Goal: Task Accomplishment & Management: Complete application form

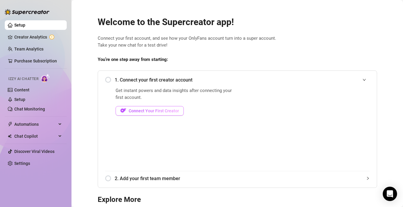
click at [174, 110] on span "Connect Your First Creator" at bounding box center [154, 110] width 50 height 5
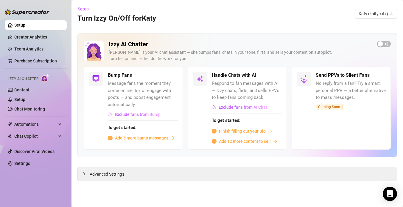
click at [251, 130] on span "Finish filling out your Bio" at bounding box center [242, 131] width 47 height 7
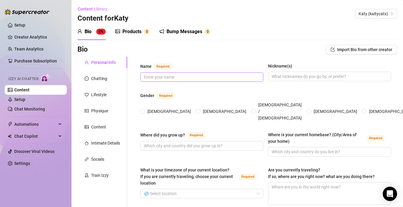
click at [205, 80] on span at bounding box center [201, 77] width 123 height 10
type input "Katy"
click at [151, 108] on span "[DEMOGRAPHIC_DATA]" at bounding box center [169, 111] width 48 height 7
click at [144, 110] on input "[DEMOGRAPHIC_DATA]" at bounding box center [143, 112] width 2 height 4
radio input "true"
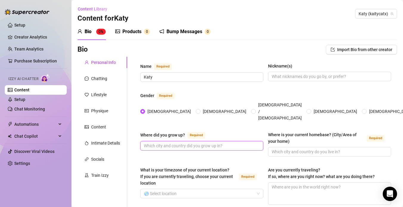
click at [172, 142] on input "Where did you grow up? Required" at bounding box center [201, 145] width 115 height 7
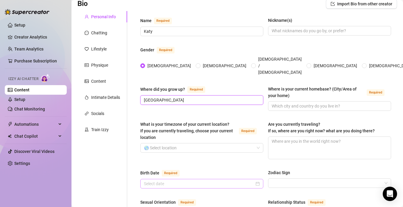
scroll to position [46, 0]
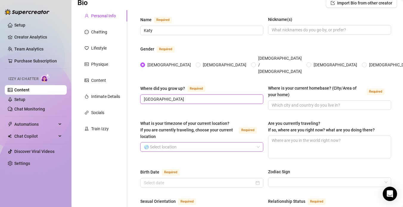
type input "[GEOGRAPHIC_DATA]"
click at [209, 142] on input "What is your timezone of your current location? If you are currently traveling,…" at bounding box center [199, 146] width 111 height 9
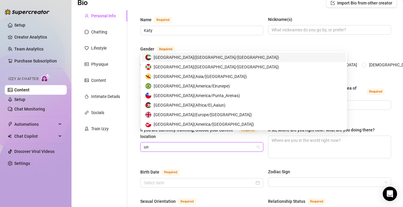
type input "uni"
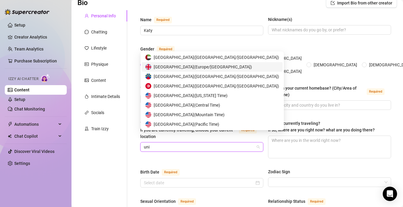
click at [227, 68] on div "[GEOGRAPHIC_DATA] ( [GEOGRAPHIC_DATA]/[GEOGRAPHIC_DATA] )" at bounding box center [212, 66] width 134 height 7
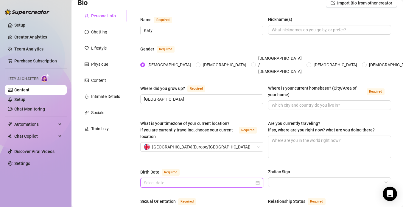
click at [198, 179] on input "Birth Date Required" at bounding box center [199, 182] width 111 height 7
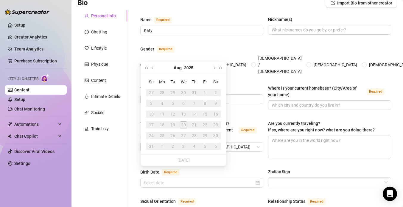
click at [194, 135] on div "28" at bounding box center [194, 135] width 7 height 7
click at [181, 68] on button "Aug" at bounding box center [178, 68] width 8 height 12
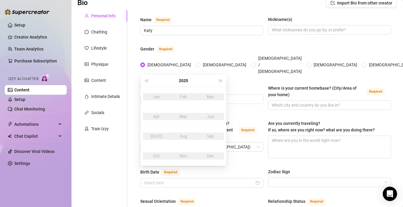
click at [154, 117] on div "Apr" at bounding box center [157, 116] width 18 height 7
click at [159, 115] on div "Apr" at bounding box center [157, 116] width 18 height 7
click at [234, 148] on div "What is your timezone of your current location? If you are currently traveling,…" at bounding box center [265, 142] width 251 height 44
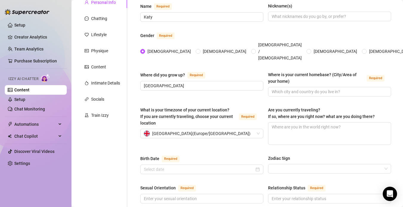
scroll to position [59, 0]
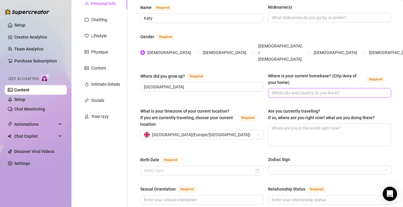
click at [302, 89] on input "Where is your current homebase? (City/Area of your home) Required" at bounding box center [329, 92] width 115 height 7
type input "M"
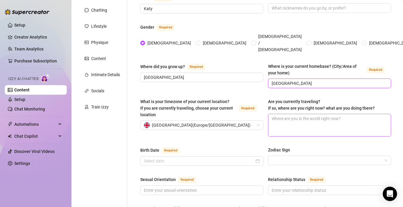
scroll to position [69, 0]
type input "[GEOGRAPHIC_DATA]"
click at [292, 120] on textarea "Are you currently traveling? If so, where are you right now? what are you doing…" at bounding box center [329, 125] width 122 height 22
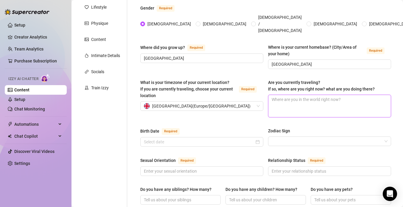
scroll to position [92, 0]
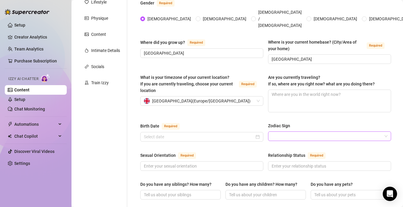
click at [293, 131] on input "Zodiac Sign" at bounding box center [327, 135] width 111 height 9
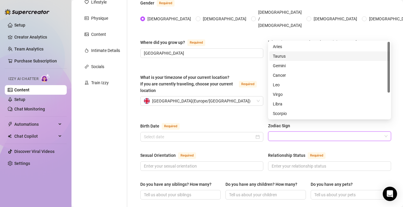
click at [306, 58] on div "Taurus" at bounding box center [330, 56] width 114 height 7
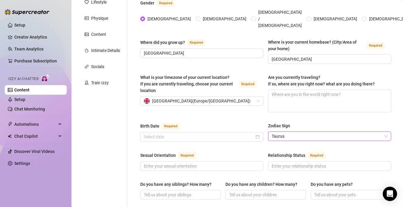
click at [241, 151] on div "Sexual Orientation Required" at bounding box center [201, 156] width 123 height 10
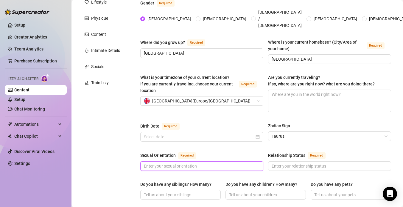
click at [239, 162] on input "Sexual Orientation Required" at bounding box center [201, 165] width 115 height 7
type input "s"
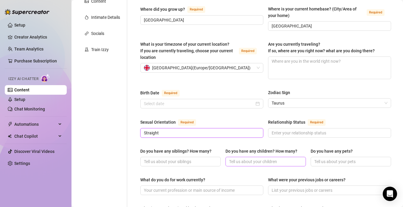
scroll to position [127, 0]
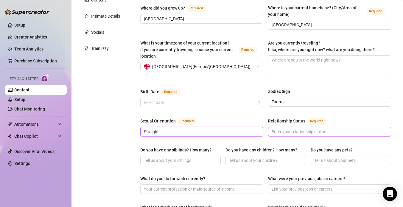
type input "Straight"
click at [303, 128] on input "Relationship Status Required" at bounding box center [329, 131] width 115 height 7
type input "S"
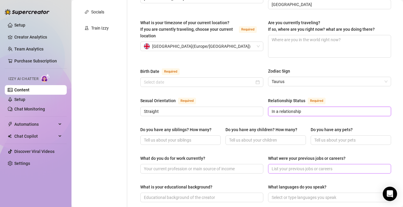
scroll to position [147, 0]
type input "In a relationship"
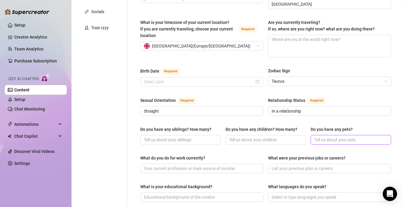
click at [342, 136] on input "Do you have any pets?" at bounding box center [350, 139] width 72 height 7
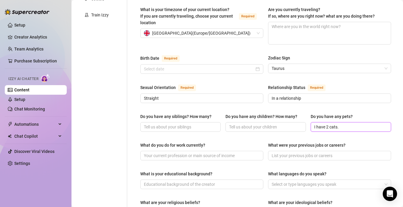
scroll to position [168, 0]
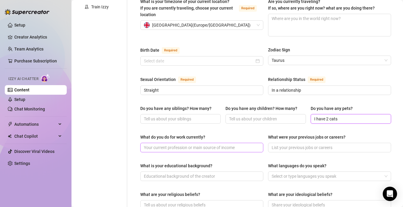
type input "I have 2 cats"
click at [220, 144] on input "What do you do for work currently?" at bounding box center [201, 147] width 115 height 7
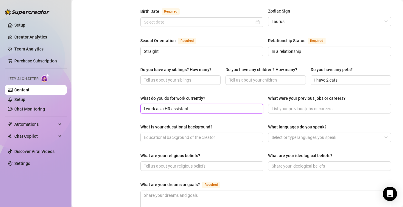
scroll to position [210, 0]
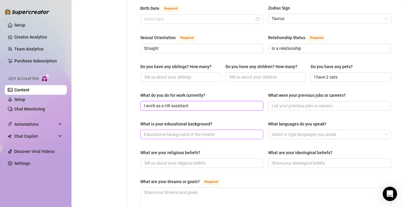
type input "I work as a HR assistant"
click at [245, 131] on input "What is your educational background?" at bounding box center [201, 134] width 115 height 7
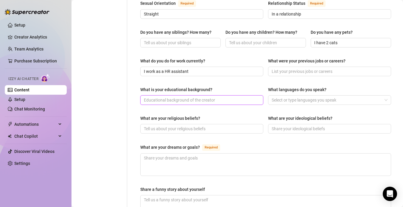
scroll to position [245, 0]
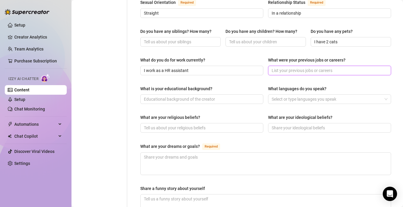
click at [285, 67] on input "What were your previous jobs or careers?" at bounding box center [329, 70] width 115 height 7
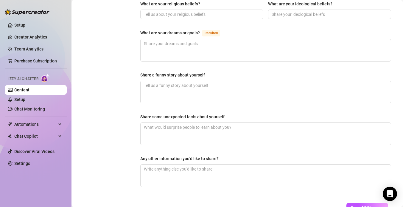
scroll to position [361, 0]
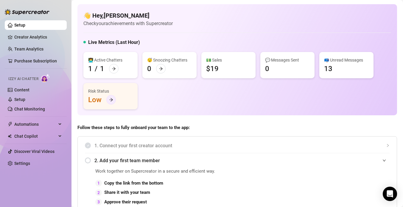
click at [109, 101] on icon "arrow-right" at bounding box center [111, 99] width 4 height 4
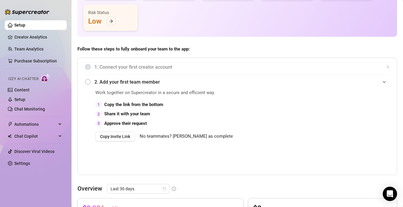
scroll to position [64, 0]
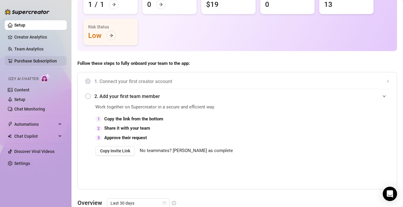
click at [38, 62] on link "Purchase Subscription" at bounding box center [35, 60] width 43 height 5
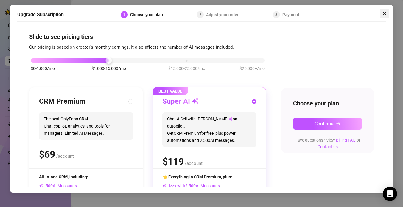
click at [384, 14] on icon "close" at bounding box center [384, 13] width 5 height 5
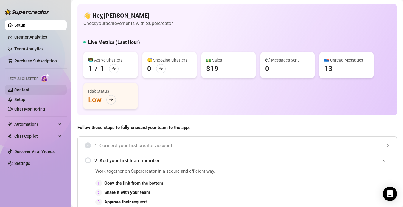
click at [30, 92] on link "Content" at bounding box center [21, 89] width 15 height 5
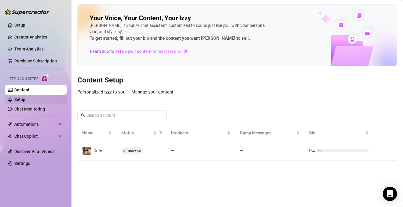
click at [25, 102] on link "Setup" at bounding box center [19, 99] width 11 height 5
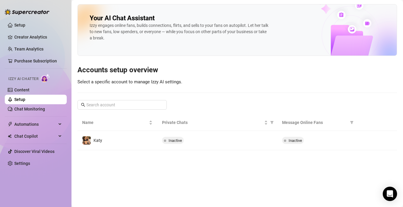
click at [164, 142] on span at bounding box center [165, 139] width 2 height 7
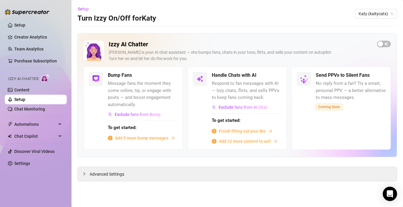
click at [251, 132] on span "Finish filling out your Bio" at bounding box center [242, 131] width 47 height 7
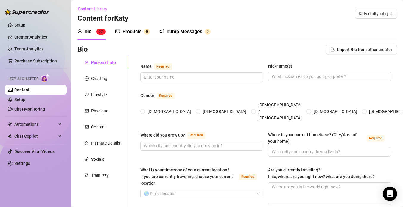
scroll to position [24, 0]
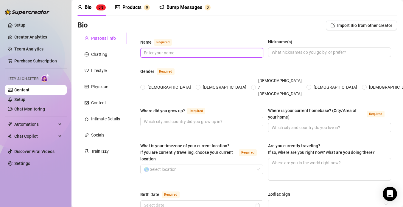
click at [205, 51] on input "Name Required" at bounding box center [201, 52] width 115 height 7
type input "Katy"
click at [153, 84] on span "[DEMOGRAPHIC_DATA]" at bounding box center [169, 87] width 48 height 7
click at [144, 86] on input "[DEMOGRAPHIC_DATA]" at bounding box center [143, 88] width 2 height 4
radio input "true"
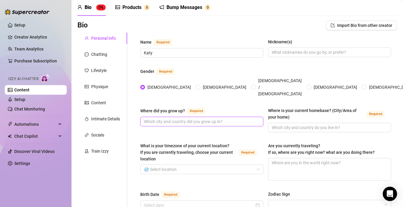
click at [197, 118] on input "Where did you grow up? Required" at bounding box center [201, 121] width 115 height 7
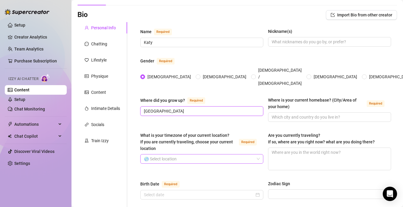
scroll to position [35, 0]
type input "[GEOGRAPHIC_DATA]"
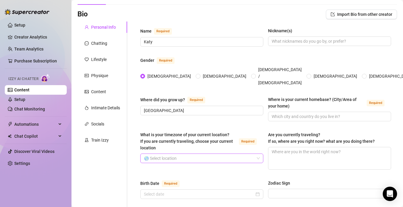
click at [225, 153] on input "What is your timezone of your current location? If you are currently traveling,…" at bounding box center [199, 157] width 111 height 9
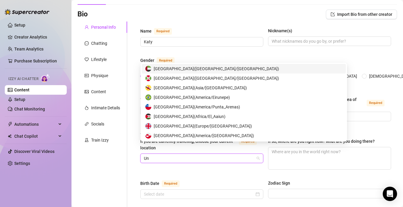
type input "Uni"
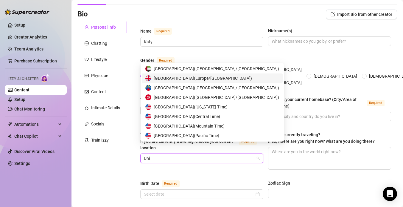
click at [232, 81] on div "[GEOGRAPHIC_DATA] ( [GEOGRAPHIC_DATA]/[GEOGRAPHIC_DATA] )" at bounding box center [212, 78] width 134 height 7
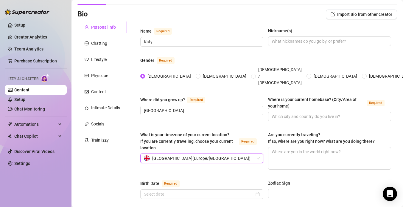
scroll to position [66, 0]
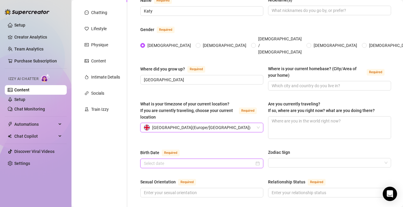
click at [221, 160] on input "Birth Date Required" at bounding box center [199, 163] width 111 height 7
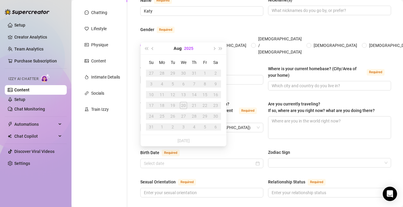
click at [190, 46] on button "2025" at bounding box center [188, 48] width 9 height 12
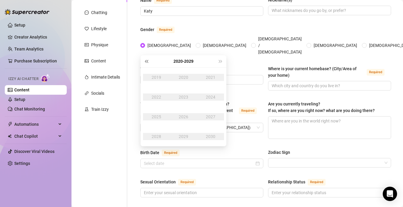
click at [148, 60] on span "Last year (Control + left)" at bounding box center [146, 61] width 3 height 3
click at [212, 81] on td "2001" at bounding box center [210, 77] width 27 height 20
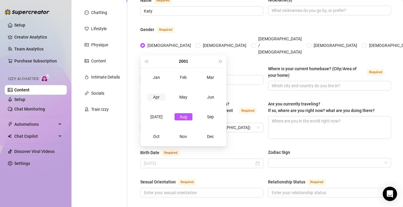
click at [158, 96] on div "Apr" at bounding box center [157, 96] width 18 height 7
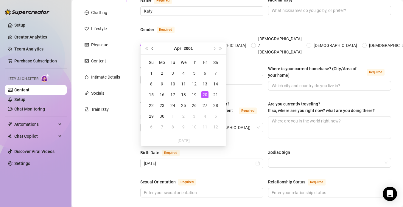
click at [153, 49] on span "Previous month (PageUp)" at bounding box center [153, 48] width 3 height 3
click at [188, 49] on button "2001" at bounding box center [188, 48] width 9 height 12
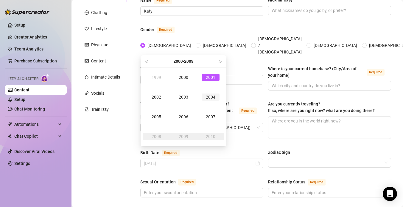
click at [207, 97] on div "2004" at bounding box center [211, 96] width 18 height 7
click at [184, 77] on div "Feb" at bounding box center [184, 77] width 18 height 7
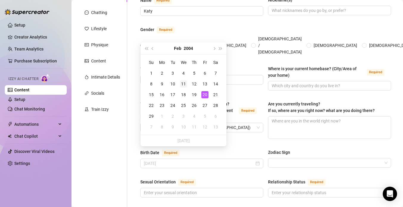
type input "[DATE]"
click at [183, 86] on div "11" at bounding box center [183, 83] width 7 height 7
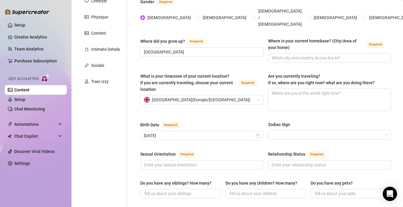
scroll to position [85, 0]
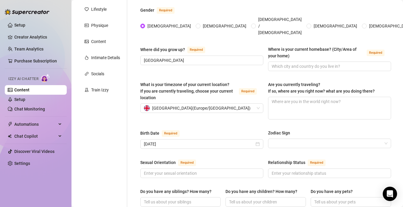
click at [303, 60] on div "Where did you grow up? Required [GEOGRAPHIC_DATA] Where is your current homebas…" at bounding box center [265, 61] width 251 height 30
click at [303, 63] on input "Where is your current homebase? (City/Area of your home) Required" at bounding box center [329, 66] width 115 height 7
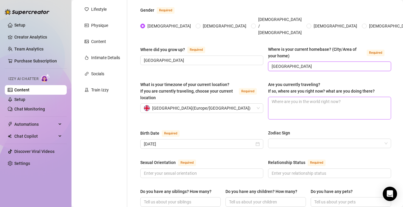
type input "[GEOGRAPHIC_DATA]"
click at [353, 98] on textarea "Are you currently traveling? If so, where are you right now? what are you doing…" at bounding box center [329, 108] width 122 height 22
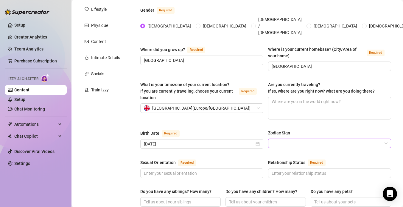
click at [313, 139] on input "Zodiac Sign" at bounding box center [327, 143] width 111 height 9
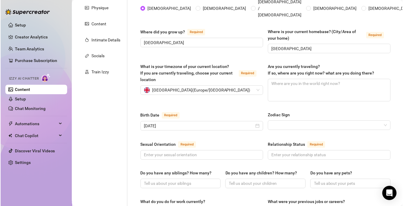
scroll to position [107, 0]
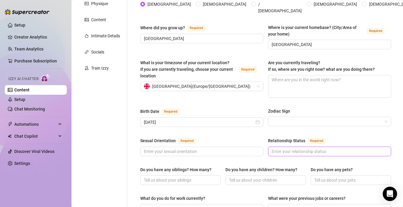
click at [308, 148] on input "Relationship Status Required" at bounding box center [329, 151] width 115 height 7
type input "In a relationship"
click at [224, 148] on input "Sexual Orientation Required" at bounding box center [201, 151] width 115 height 7
type input "Straight"
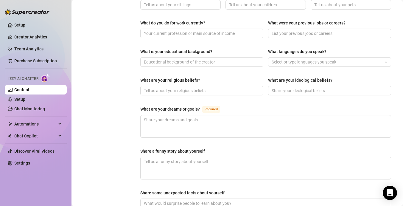
scroll to position [285, 0]
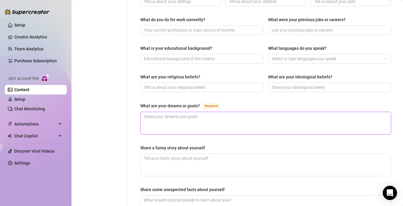
click at [166, 112] on textarea "What are your dreams or goals? Required" at bounding box center [266, 123] width 250 height 22
paste textarea "My dream house is modern yet cozy, with plenty of natural light and a warm, inv…"
type textarea "My dream house is modern yet cozy, with plenty of natural light and a warm, inv…"
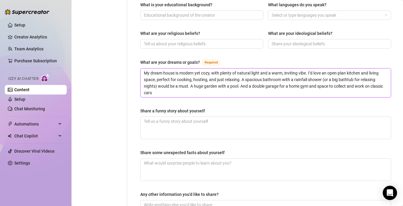
scroll to position [331, 0]
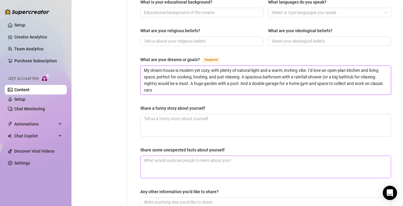
type textarea "My dream house is modern yet cozy, with plenty of natural light and a warm, inv…"
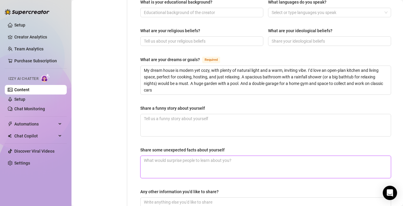
click at [167, 162] on textarea "Share some unexpected facts about yourself" at bounding box center [266, 167] width 250 height 22
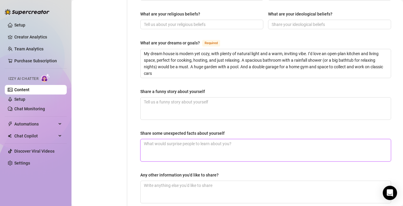
scroll to position [348, 0]
click at [170, 139] on textarea "Share some unexpected facts about yourself" at bounding box center [266, 150] width 250 height 22
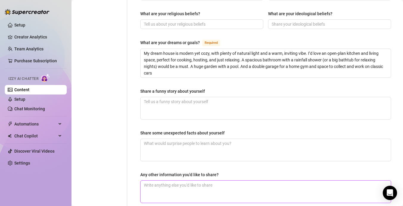
click at [169, 181] on textarea "Any other information you'd like to share?" at bounding box center [266, 192] width 250 height 22
type textarea "I"
type textarea "I go"
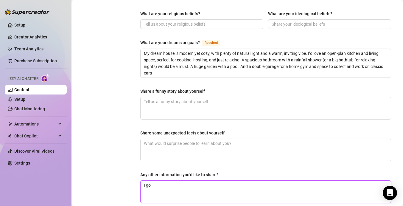
type textarea "I go t"
type textarea "I go to"
type textarea "I go to t"
type textarea "I go to th"
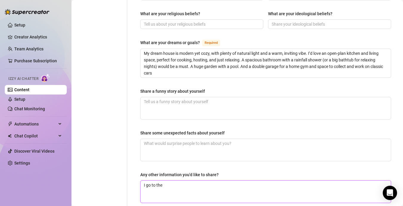
type textarea "I go to the"
type textarea "I go to the g"
type textarea "I go to the gy"
type textarea "I go to the gym"
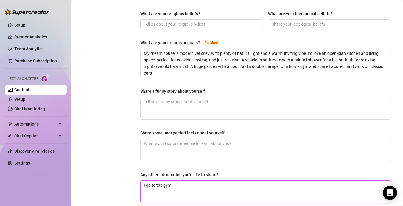
type textarea "I go to the gym a"
type textarea "I go to the gym an"
type textarea "I go to the gym an d"
type textarea "I go to the gym an"
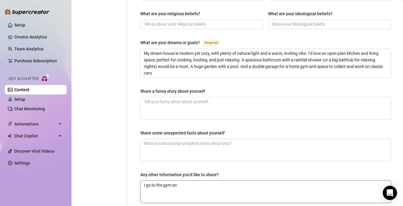
type textarea "I go to the gym and"
type textarea "I go to the gym and l"
type textarea "I go to the gym and lif"
type textarea "I go to the gym and lift"
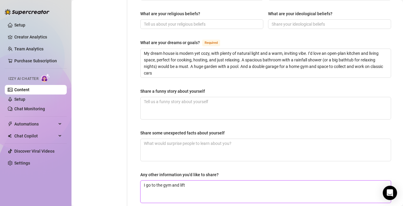
type textarea "I go to the gym and lift"
type textarea "I go to the gym and lift w"
type textarea "I go to the gym and lift we"
type textarea "I go to the gym and lift wei"
type textarea "I go to the gym and lift weig"
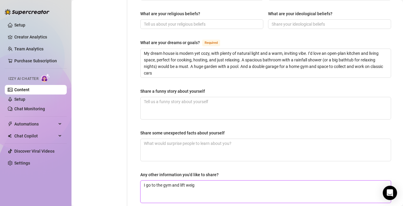
type textarea "I go to the gym and lift weigh"
type textarea "I go to the gym and lift weight"
type textarea "I go to the gym and lift weights"
type textarea "I go to the gym and lift weights o"
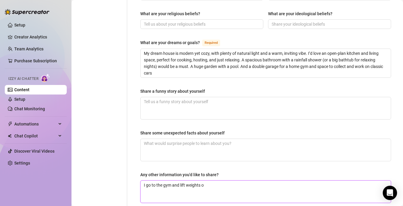
type textarea "I go to the gym and lift weights or"
type textarea "I go to the gym and lift weights or d"
type textarea "I go to the gym and lift weights or do"
type textarea "I go to the gym and lift weights or d"
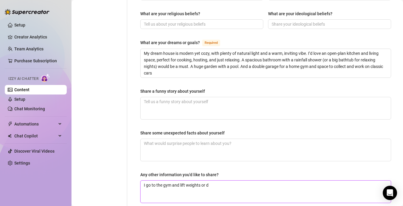
type textarea "I go to the gym and lift weights or"
type textarea "I go to the gym and lift weights o"
type textarea "I go to the gym and lift weights"
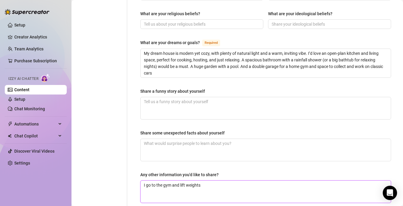
type textarea "I go to the gym and lift weights."
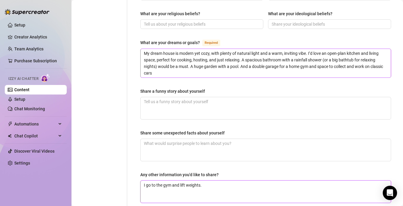
type textarea "I go to the gym and lift weights."
click at [177, 63] on textarea "My dream house is modern yet cozy, with plenty of natural light and a warm, inv…" at bounding box center [266, 63] width 250 height 29
type textarea "My dream house is modern yet cozy, with plenty of natural light and a warm, inv…"
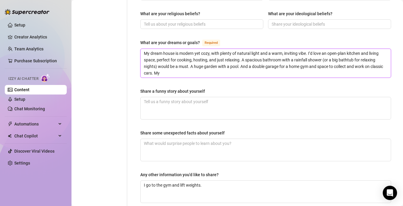
type textarea "My dream house is modern yet cozy, with plenty of natural light and a warm, inv…"
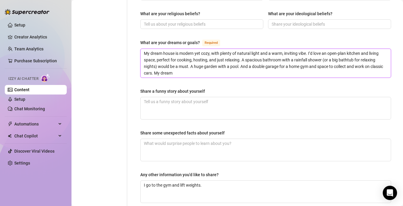
type textarea "My dream house is modern yet cozy, with plenty of natural light and a warm, inv…"
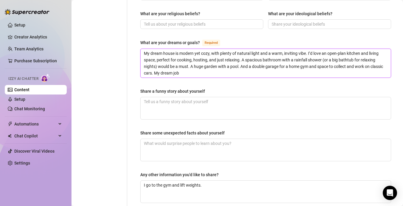
type textarea "My dream house is modern yet cozy, with plenty of natural light and a warm, inv…"
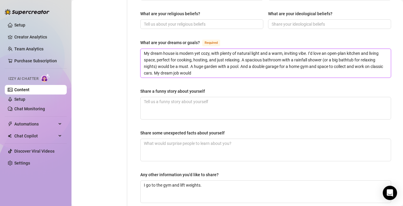
type textarea "My dream house is modern yet cozy, with plenty of natural light and a warm, inv…"
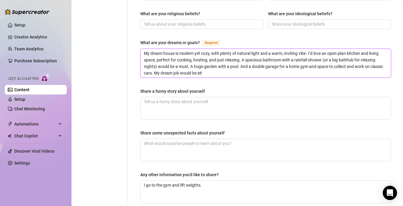
type textarea "My dream house is modern yet cozy, with plenty of natural light and a warm, inv…"
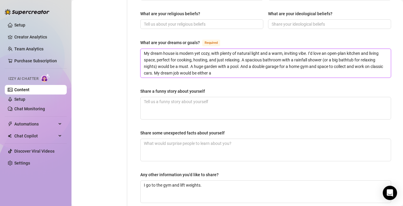
type textarea "My dream house is modern yet cozy, with plenty of natural light and a warm, inv…"
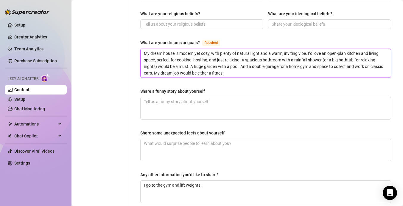
type textarea "My dream house is modern yet cozy, with plenty of natural light and a warm, inv…"
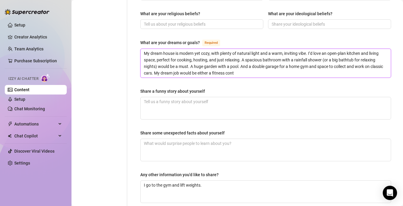
type textarea "My dream house is modern yet cozy, with plenty of natural light and a warm, inv…"
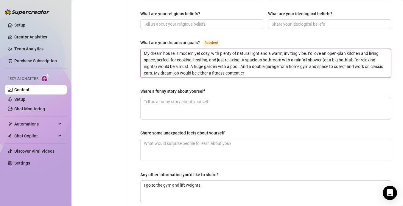
type textarea "My dream house is modern yet cozy, with plenty of natural light and a warm, inv…"
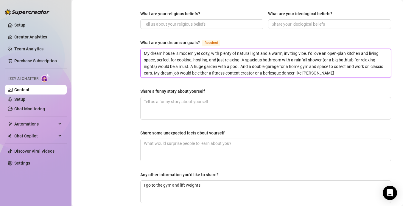
click at [339, 64] on textarea "My dream house is modern yet cozy, with plenty of natural light and a warm, inv…" at bounding box center [266, 63] width 250 height 29
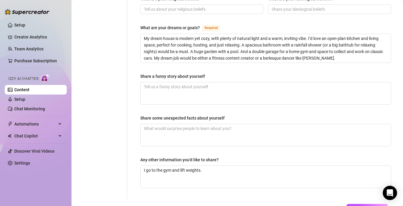
scroll to position [374, 0]
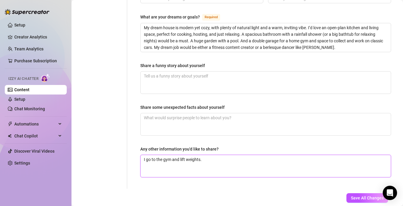
click at [239, 155] on textarea "I go to the gym and lift weights." at bounding box center [266, 166] width 250 height 22
paste textarea "Plan new workouts, cook new recipes, house renovations"
click at [243, 155] on textarea "I go to the gym and lift weights. In my spare time iPlan new workouts, cook new…" at bounding box center [266, 166] width 250 height 22
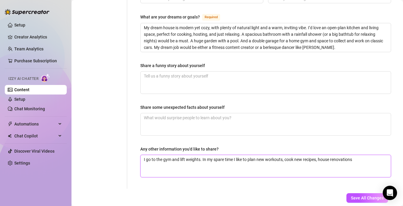
click at [364, 155] on textarea "I go to the gym and lift weights. In my spare time I like to plan new workouts,…" at bounding box center [266, 166] width 250 height 22
click at [257, 116] on textarea "Share some unexpected facts about yourself" at bounding box center [266, 124] width 250 height 22
paste textarea "All types of music - pop music from the 60s/70s/80s, 80s rock, 90s hip hop, tra…"
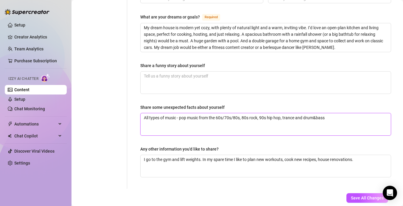
click at [144, 113] on textarea "All types of music - pop music from the 60s/70s/80s, 80s rock, 90s hip hop, tra…" at bounding box center [266, 124] width 250 height 22
click at [342, 113] on textarea "All types of music - pop music from the 60s/70s/80s, 80s rock, 90s hip hop, tra…" at bounding box center [266, 124] width 250 height 22
click at [365, 155] on textarea "I go to the gym and lift weights. In my spare time I like to plan new workouts,…" at bounding box center [266, 166] width 250 height 22
paste textarea "I notice the little things in people, the way people's eyes light up when they …"
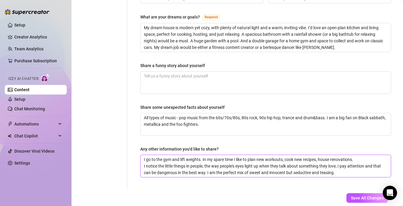
click at [346, 160] on textarea "I go to the gym and lift weights. In my spare time I like to plan new workouts,…" at bounding box center [266, 166] width 250 height 22
paste textarea "I love how sex can be raw, primal expression of desire. I love a man who takes …"
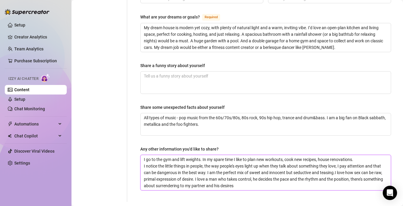
click at [336, 162] on textarea "I go to the gym and lift weights. In my spare time I like to plan new workouts,…" at bounding box center [266, 172] width 250 height 35
click at [325, 177] on textarea "I go to the gym and lift weights. In my spare time I like to plan new workouts,…" at bounding box center [266, 172] width 250 height 35
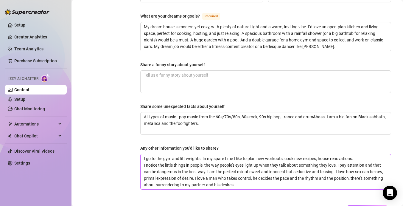
scroll to position [371, 0]
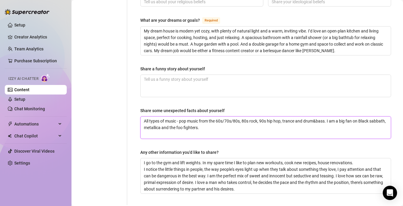
drag, startPoint x: 296, startPoint y: 111, endPoint x: 286, endPoint y: 111, distance: 10.1
click at [286, 117] on textarea "All types of music - pop music from the 60s/70s/80s, 80s rock, 90s hip hop, tra…" at bounding box center [266, 128] width 250 height 22
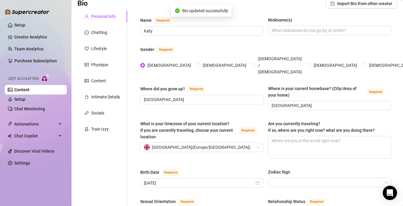
scroll to position [0, 0]
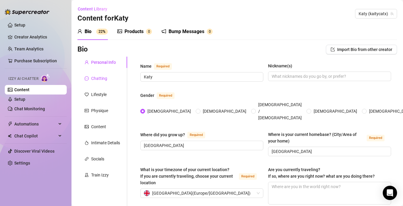
click at [100, 78] on div "Chatting" at bounding box center [99, 78] width 16 height 7
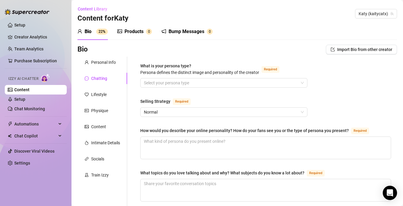
click at [158, 75] on div "What is your persona type? [PERSON_NAME] defines the distinct image and persona…" at bounding box center [199, 69] width 119 height 13
click at [158, 78] on input "What is your persona type? [PERSON_NAME] defines the distinct image and persona…" at bounding box center [221, 82] width 155 height 9
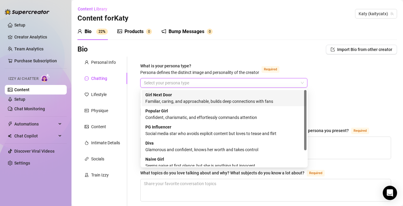
click at [160, 84] on input "What is your persona type? [PERSON_NAME] defines the distinct image and persona…" at bounding box center [221, 82] width 155 height 9
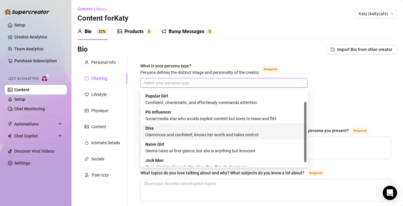
scroll to position [13, 0]
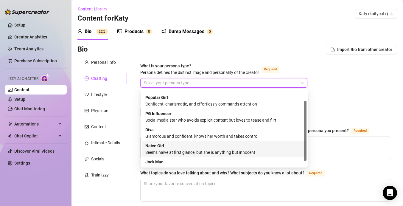
click at [187, 152] on div "Seems naive at first glance, but she is anything but innocent" at bounding box center [224, 152] width 158 height 7
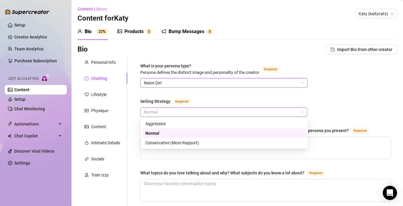
click at [192, 110] on span "Normal" at bounding box center [224, 112] width 160 height 9
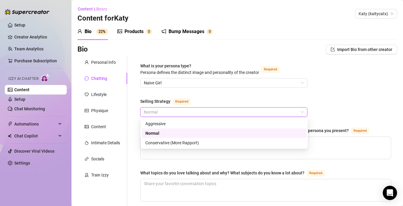
click at [184, 133] on div "Normal" at bounding box center [224, 133] width 158 height 7
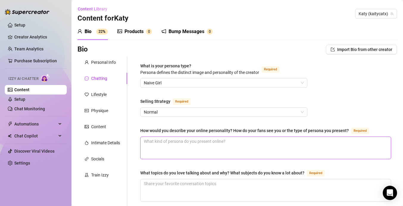
click at [180, 143] on textarea "How would you describe your online personality? How do your fans see you or the…" at bounding box center [266, 148] width 250 height 22
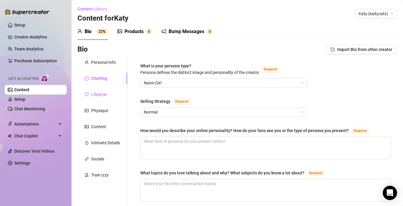
click at [98, 96] on div "Lifestyle" at bounding box center [98, 94] width 15 height 7
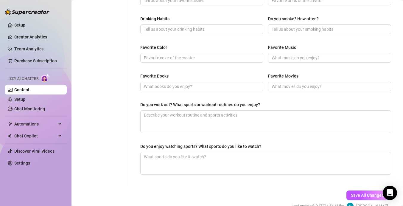
scroll to position [268, 0]
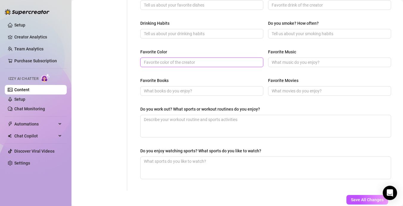
click at [198, 64] on input "Favorite Color" at bounding box center [201, 62] width 115 height 7
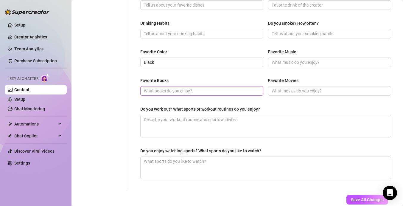
click at [208, 92] on input "Favorite Books" at bounding box center [201, 91] width 115 height 7
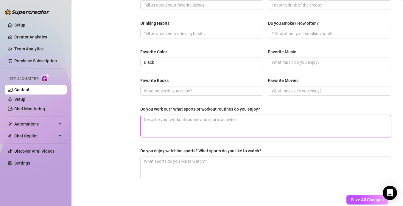
click at [174, 123] on textarea "Do you work out? What sports or workout routines do you enjoy?" at bounding box center [266, 126] width 250 height 22
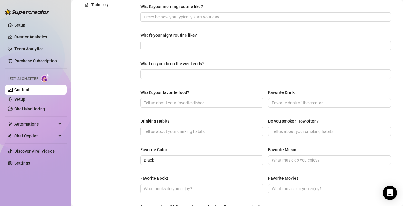
scroll to position [158, 0]
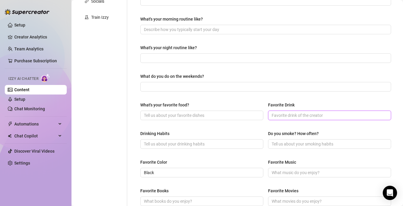
click at [294, 116] on input "Favorite Drink" at bounding box center [329, 115] width 115 height 7
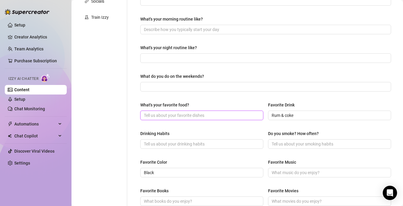
click at [206, 117] on input "What's your favorite food?" at bounding box center [201, 115] width 115 height 7
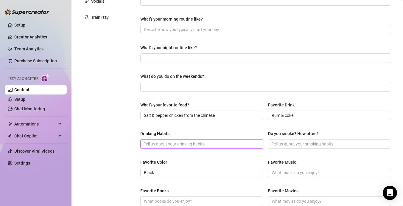
click at [191, 145] on input "Drinking Habits" at bounding box center [201, 144] width 115 height 7
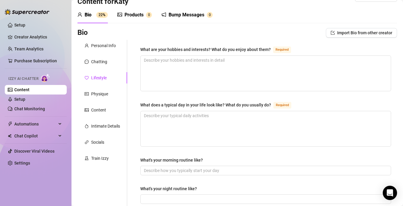
scroll to position [0, 0]
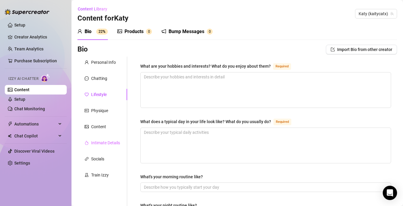
click at [101, 148] on div "Intimate Details" at bounding box center [102, 142] width 50 height 11
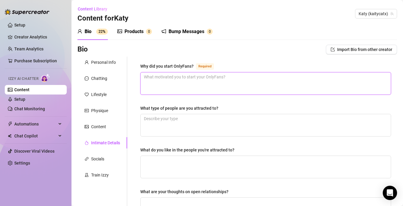
click at [171, 90] on textarea "Why did you start OnlyFans? Required" at bounding box center [266, 83] width 250 height 22
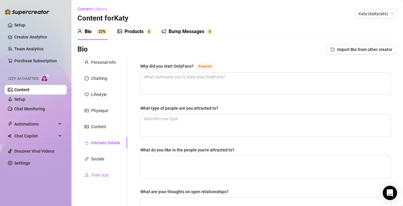
click at [105, 176] on div "Train Izzy" at bounding box center [100, 175] width 18 height 7
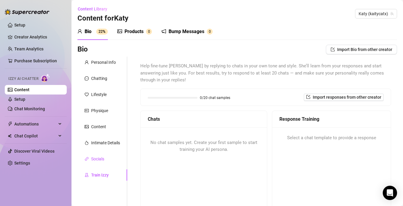
click at [104, 160] on div "Socials" at bounding box center [97, 159] width 13 height 7
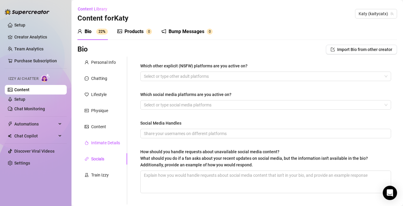
click at [110, 145] on div "Intimate Details" at bounding box center [105, 142] width 29 height 7
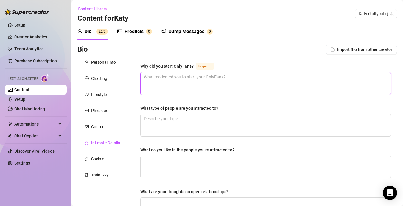
click at [169, 92] on textarea "Why did you start OnlyFans? Required" at bounding box center [266, 83] width 250 height 22
click at [146, 77] on textarea "Ive always" at bounding box center [266, 83] width 250 height 22
click at [172, 81] on textarea "I've always" at bounding box center [266, 83] width 250 height 22
click at [154, 77] on textarea "I like taking nude pics & making naughty" at bounding box center [266, 83] width 250 height 22
click at [201, 79] on textarea "I always liked taking nude pics & making naughty" at bounding box center [266, 83] width 250 height 22
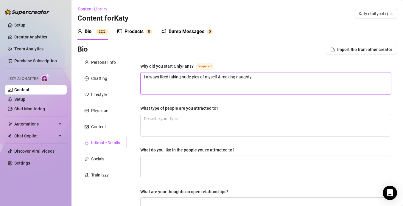
drag, startPoint x: 256, startPoint y: 79, endPoint x: 224, endPoint y: 78, distance: 32.2
click at [224, 78] on textarea "I always liked taking nude pics of myself & making naughty" at bounding box center [266, 83] width 250 height 22
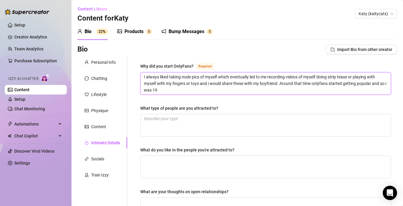
click at [281, 83] on textarea "I always liked taking nude pics of myself which eventually led to me recording …" at bounding box center [266, 83] width 250 height 22
click at [284, 95] on div "Why did you start OnlyFans? Required I always liked taking nude pics of myself …" at bounding box center [265, 207] width 251 height 288
click at [282, 90] on textarea "I always liked taking nude pics of myself which eventually led to me recording …" at bounding box center [266, 83] width 250 height 22
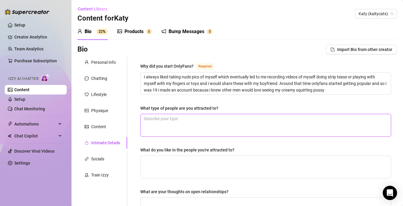
click at [224, 128] on textarea "What type of people are you attracted to?" at bounding box center [266, 125] width 250 height 22
paste textarea "He's confident but not cocky, kind but not a pushover. He's ambitious, driven b…"
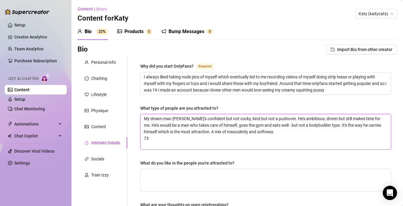
click at [176, 121] on textarea "My dream man [PERSON_NAME]'s confident but not cocky, kind but not a pushover. …" at bounding box center [266, 131] width 250 height 35
click at [186, 119] on textarea "My dream man is He's confident but not cocky, kind but not a pushover. He's amb…" at bounding box center [266, 131] width 250 height 35
click at [163, 137] on textarea "My dream man is confident but not cocky, kind but not a pushover. He's ambitiou…" at bounding box center [266, 131] width 250 height 35
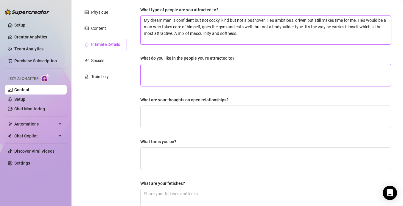
scroll to position [100, 0]
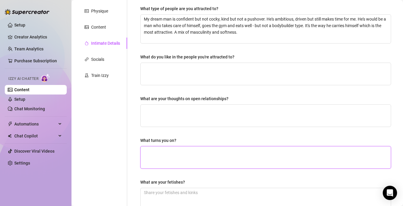
click at [209, 155] on textarea "What turns you on?" at bounding box center [266, 157] width 250 height 22
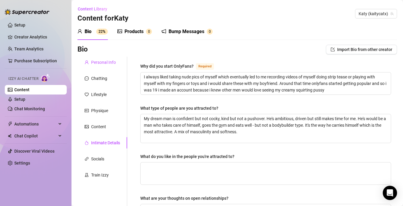
click at [106, 59] on div "Personal Info" at bounding box center [103, 62] width 25 height 7
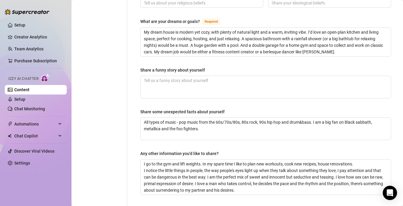
scroll to position [368, 0]
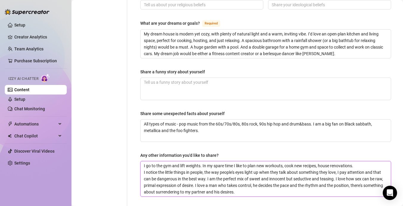
drag, startPoint x: 238, startPoint y: 183, endPoint x: 196, endPoint y: 174, distance: 42.4
click at [196, 174] on textarea "I go to the gym and lift weights. In my spare time I like to plan new workouts,…" at bounding box center [266, 178] width 250 height 35
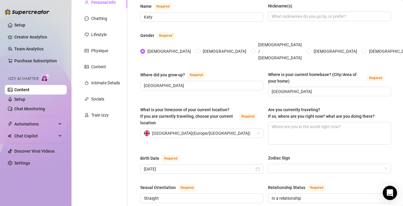
scroll to position [0, 0]
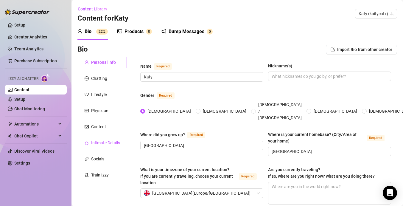
click at [111, 145] on div "Intimate Details" at bounding box center [105, 142] width 29 height 7
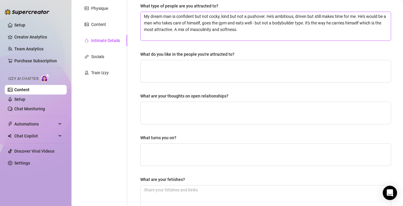
scroll to position [104, 0]
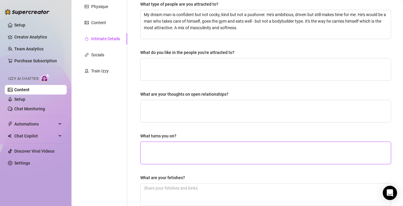
click at [212, 161] on textarea "What turns you on?" at bounding box center [266, 153] width 250 height 22
paste textarea "I love a man who takes control, he decides the pace and the rhythm and the posi…"
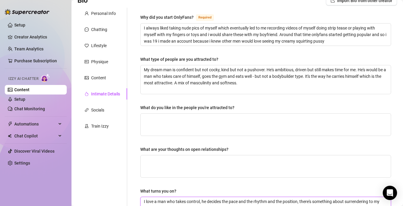
scroll to position [48, 0]
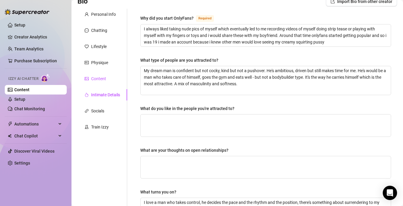
click at [102, 77] on div "Content" at bounding box center [98, 78] width 15 height 7
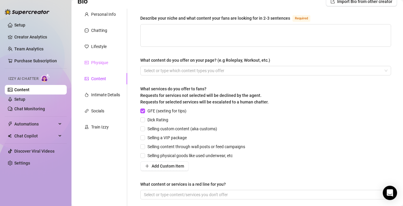
click at [105, 68] on div "Physique" at bounding box center [102, 62] width 50 height 11
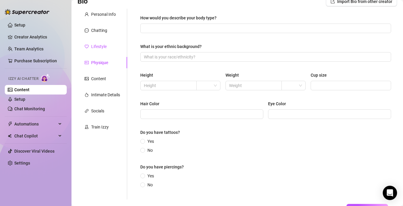
click at [104, 46] on div "Lifestyle" at bounding box center [98, 46] width 15 height 7
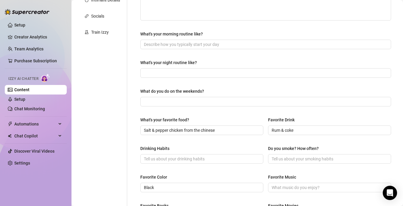
scroll to position [0, 0]
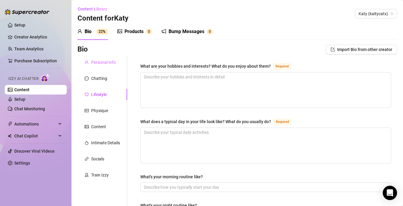
click at [103, 58] on div "Personal Info" at bounding box center [102, 62] width 50 height 11
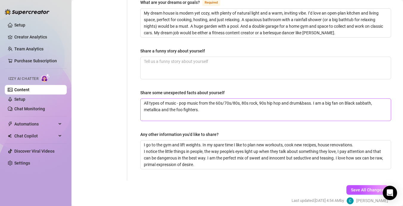
scroll to position [386, 0]
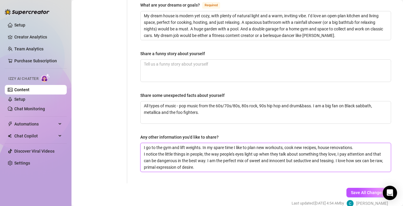
click at [206, 157] on textarea "I go to the gym and lift weights. In my spare time I like to plan new workouts,…" at bounding box center [266, 157] width 250 height 29
paste textarea "Mysterious, seductive, cheeky, teasing and sweet"
click at [195, 156] on textarea "I go to the gym and lift weights. In my spare time I like to plan new workouts,…" at bounding box center [266, 157] width 250 height 29
click at [198, 156] on textarea "I go to the gym and lift weights. In my spare time I like to plan new workouts,…" at bounding box center [266, 157] width 250 height 29
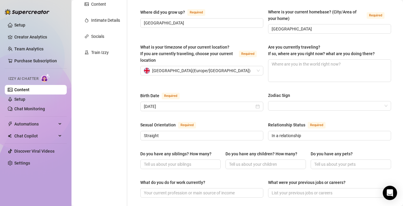
scroll to position [0, 0]
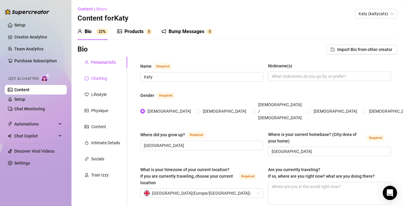
click at [107, 78] on div "Chatting" at bounding box center [99, 78] width 16 height 7
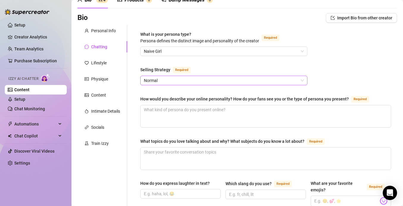
scroll to position [43, 0]
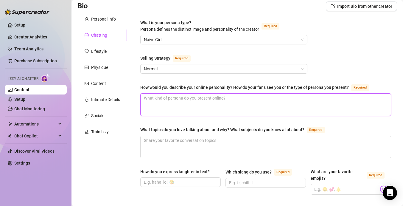
click at [186, 107] on textarea "How would you describe your online personality? How do your fans see you or the…" at bounding box center [266, 105] width 250 height 22
paste textarea "Mysterious, seductive, cheeky, teasing and sweet"
click at [241, 99] on textarea "If i had to describe myself in 5 words i would chooseMysterious, seductive, che…" at bounding box center [266, 105] width 250 height 22
click at [246, 100] on textarea "If i had to describe myself in 5 words i would choose Mysterious, seductive, ch…" at bounding box center [266, 105] width 250 height 22
click at [339, 102] on textarea "If i had to describe myself in 5 words i would choose mysterious, seductive, ch…" at bounding box center [266, 105] width 250 height 22
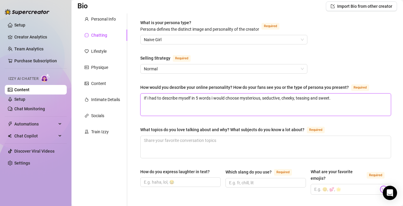
click at [365, 100] on textarea "If i had to describe myself in 5 words i would choose mysterious, seductive, ch…" at bounding box center [266, 105] width 250 height 22
paste textarea "Soft smiles, teasing eyes, obedient, innocent eyes, wicked mind"
click at [334, 99] on textarea "If i had to describe myself in 5 words i would choose mysterious, seductive, ch…" at bounding box center [266, 105] width 250 height 22
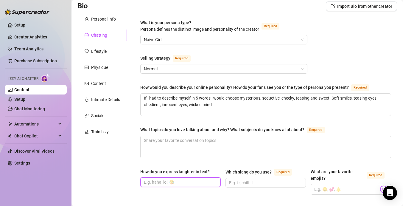
click at [191, 182] on input "How do you express laughter in text?" at bounding box center [180, 182] width 72 height 7
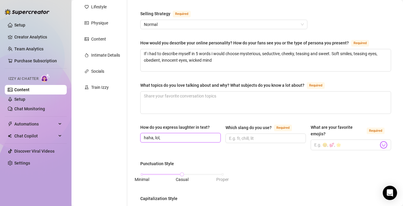
scroll to position [90, 0]
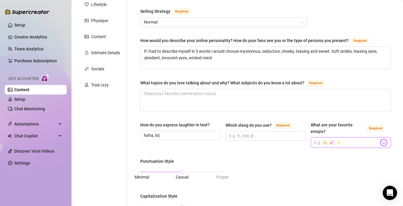
click at [384, 142] on img at bounding box center [384, 143] width 8 height 8
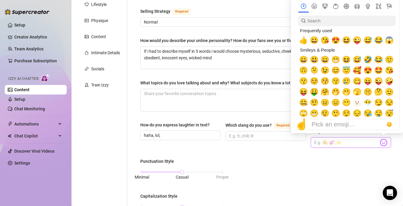
click at [385, 143] on img at bounding box center [384, 143] width 8 height 8
click at [336, 40] on span "😍" at bounding box center [335, 40] width 9 height 8
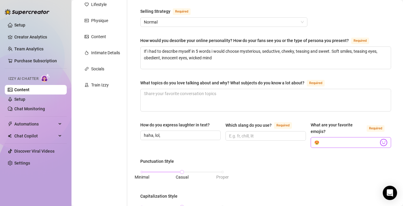
click at [385, 142] on img at bounding box center [384, 143] width 8 height 8
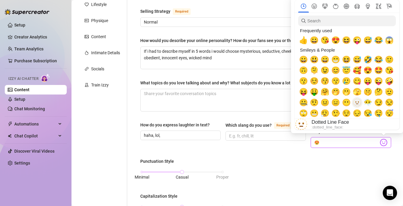
scroll to position [9, 0]
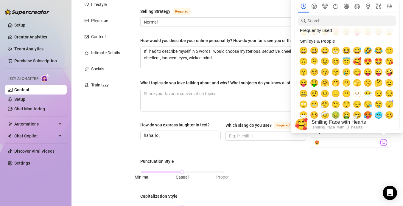
click at [358, 60] on span "🥰" at bounding box center [357, 61] width 9 height 8
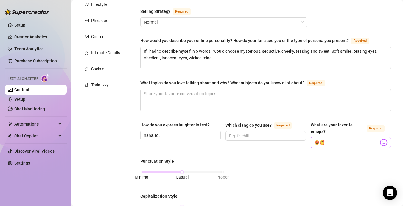
click at [385, 143] on img at bounding box center [384, 143] width 8 height 8
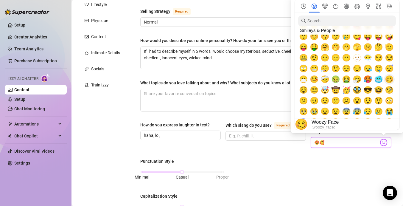
scroll to position [46, 0]
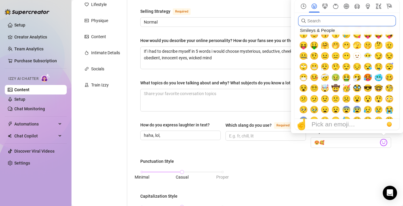
click at [353, 21] on input "search" at bounding box center [347, 20] width 98 height 11
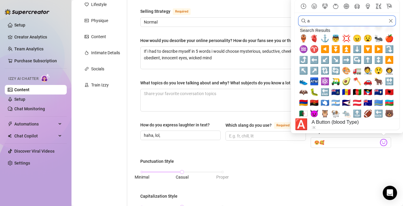
scroll to position [0, 0]
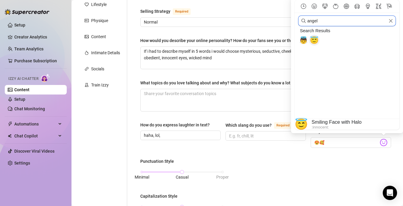
click at [316, 41] on span "😇" at bounding box center [314, 40] width 9 height 8
click at [327, 24] on input "angel" at bounding box center [347, 20] width 98 height 11
click at [311, 43] on span "😈" at bounding box center [314, 40] width 9 height 8
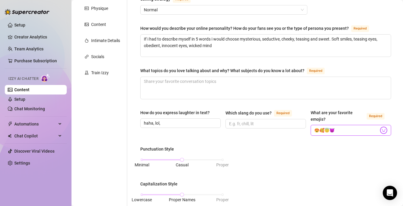
click at [341, 133] on input "😍🥰😇😈" at bounding box center [346, 130] width 64 height 8
click at [384, 129] on body "Setup Creator Analytics Team Analytics Purchase Subscription Izzy AI Chatter Co…" at bounding box center [201, 103] width 403 height 206
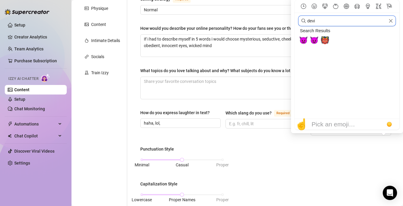
click at [330, 23] on input "devi" at bounding box center [347, 20] width 98 height 11
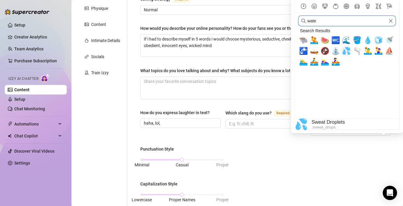
click at [347, 52] on span "💦" at bounding box center [346, 51] width 9 height 8
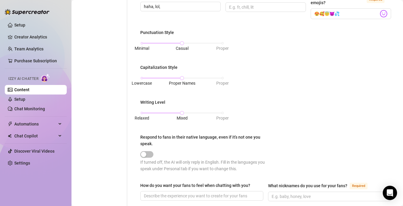
scroll to position [222, 0]
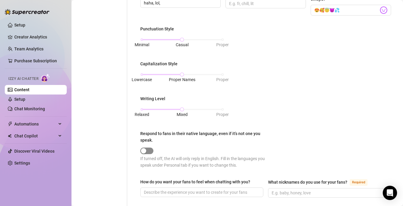
click at [151, 149] on span "button" at bounding box center [146, 151] width 13 height 7
click at [149, 150] on div "button" at bounding box center [150, 150] width 5 height 5
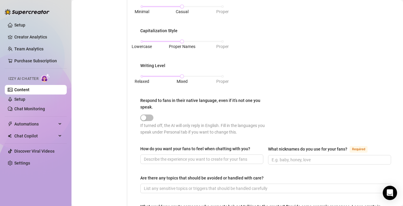
scroll to position [265, 0]
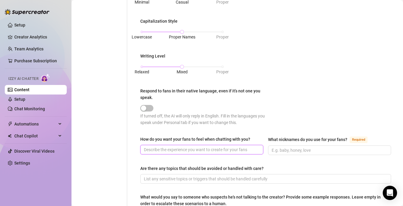
click at [208, 149] on input "How do you want your fans to feel when chatting with you?" at bounding box center [201, 149] width 115 height 7
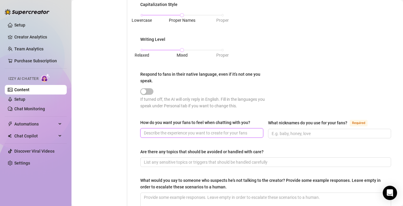
scroll to position [284, 0]
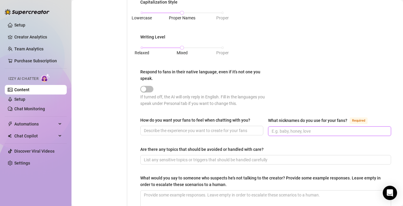
click at [282, 131] on input "What nicknames do you use for your fans? Required" at bounding box center [329, 131] width 115 height 7
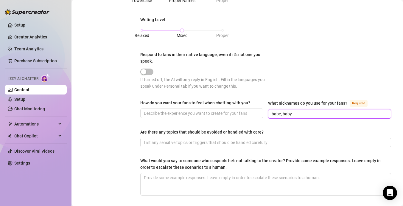
scroll to position [297, 0]
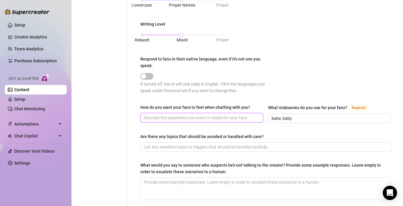
click at [246, 118] on input "How do you want your fans to feel when chatting with you?" at bounding box center [201, 117] width 115 height 7
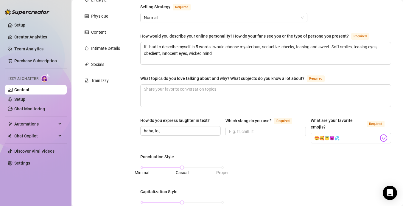
scroll to position [61, 0]
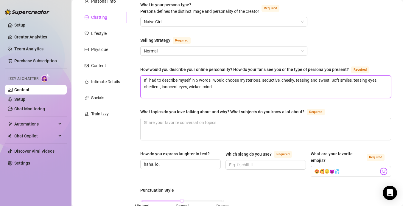
click at [267, 89] on textarea "If i had to describe myself in 5 words i would choose mysterious, seductive, ch…" at bounding box center [266, 87] width 250 height 22
click at [336, 80] on textarea "If i had to describe myself in 5 words i would choose mysterious, seductive, ch…" at bounding box center [266, 87] width 250 height 22
click at [333, 80] on textarea "If i had to describe myself in 5 words i would choose mysterious, seductive, ch…" at bounding box center [266, 87] width 250 height 22
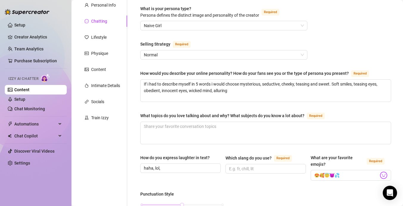
click at [263, 168] on input "Which slang do you use? Required" at bounding box center [265, 168] width 72 height 7
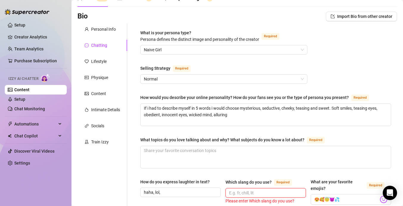
scroll to position [32, 0]
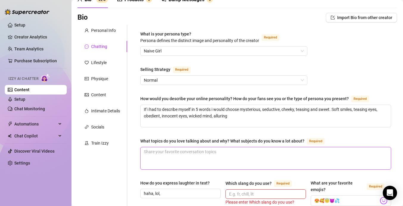
click at [250, 160] on textarea "What topics do you love talking about and why? What subjects do you know a lot …" at bounding box center [266, 158] width 250 height 22
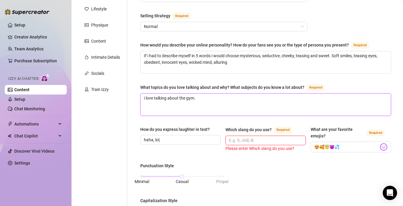
scroll to position [0, 0]
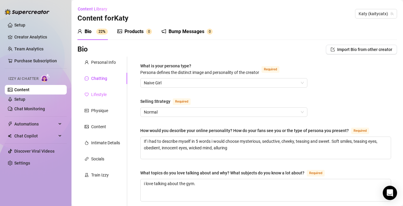
click at [112, 93] on div "Lifestyle" at bounding box center [102, 94] width 50 height 11
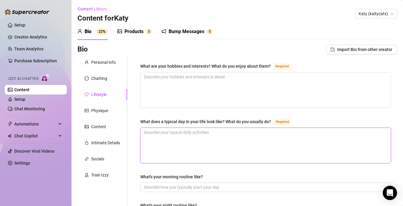
click at [215, 157] on textarea "What does a typical day in your life look like? What do you usually do? Required" at bounding box center [266, 145] width 250 height 35
paste textarea "Wake up, stretch, make a strong coffee, breakfast is something light like eggs …"
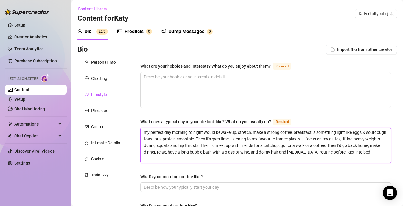
click at [221, 134] on textarea "my perfect day morning to night would beWake up, stretch, make a strong coffee,…" at bounding box center [266, 145] width 250 height 35
click at [226, 134] on textarea "my perfect day morning to night would be Wake up, stretch, make a strong coffee…" at bounding box center [266, 145] width 250 height 35
click at [220, 134] on textarea "my perfect day morning to night would be first wake up, stretch, make a strong …" at bounding box center [266, 145] width 250 height 35
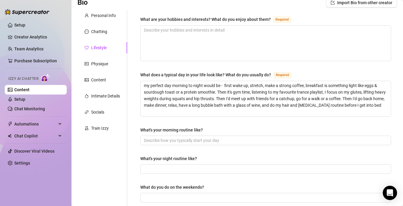
scroll to position [49, 0]
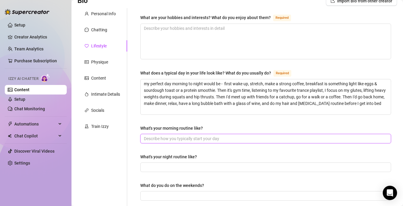
click at [215, 139] on input "What's your morning routine like?" at bounding box center [265, 138] width 243 height 7
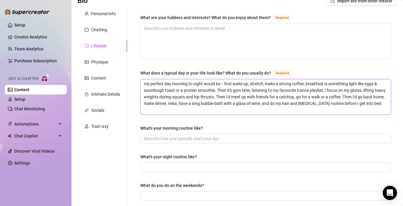
drag, startPoint x: 226, startPoint y: 83, endPoint x: 305, endPoint y: 85, distance: 78.7
click at [305, 85] on textarea "my perfect day morning to night would be - first wake up, stretch, make a stron…" at bounding box center [266, 96] width 250 height 35
drag, startPoint x: 305, startPoint y: 84, endPoint x: 225, endPoint y: 84, distance: 79.9
click at [225, 84] on textarea "my perfect day morning to night would be - first wake up, stretch, make a stron…" at bounding box center [266, 96] width 250 height 35
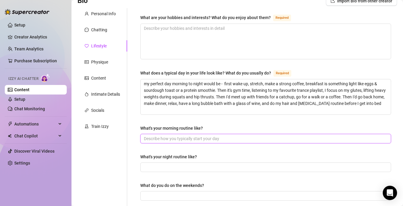
click at [192, 141] on input "What's your morning routine like?" at bounding box center [265, 138] width 243 height 7
paste input "first wake up, stretch, make a strong coffee,"
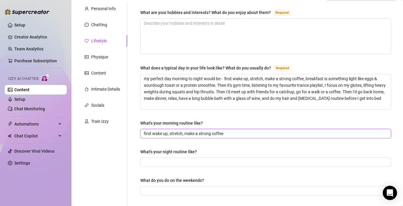
scroll to position [56, 0]
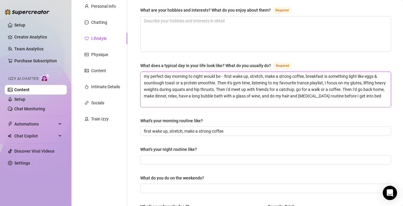
drag, startPoint x: 143, startPoint y: 97, endPoint x: 320, endPoint y: 97, distance: 177.0
click at [320, 97] on textarea "my perfect day morning to night would be - first wake up, stretch, make a stron…" at bounding box center [266, 89] width 250 height 35
click at [380, 102] on textarea "my perfect day morning to night would be - first wake up, stretch, make a stron…" at bounding box center [266, 89] width 250 height 35
drag, startPoint x: 373, startPoint y: 97, endPoint x: 144, endPoint y: 97, distance: 228.9
click at [144, 97] on textarea "my perfect day morning to night would be - first wake up, stretch, make a stron…" at bounding box center [266, 89] width 250 height 35
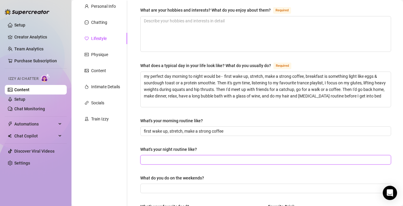
click at [153, 157] on input "What's your night routine like?" at bounding box center [265, 159] width 243 height 7
paste input "make dinner, relax, have a long bubble bath with a glass of wine, and do my hai…"
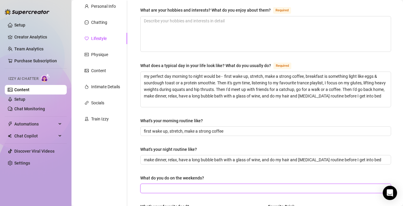
click at [164, 186] on input "What do you do on the weekends?" at bounding box center [265, 188] width 243 height 7
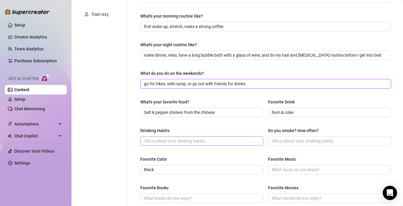
scroll to position [150, 0]
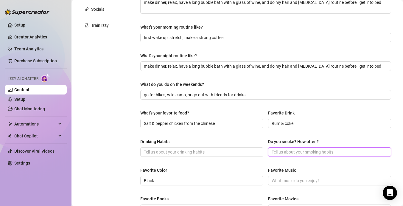
click at [295, 153] on input "Do you smoke? How often?" at bounding box center [329, 152] width 115 height 7
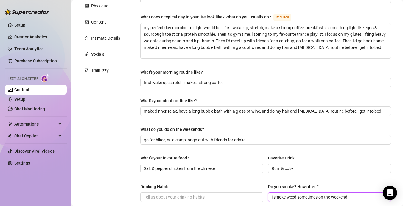
scroll to position [0, 0]
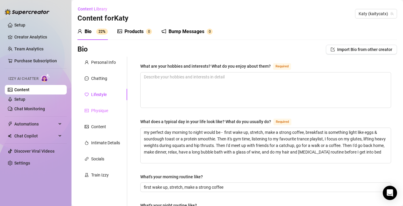
click at [109, 110] on div "Physique" at bounding box center [102, 110] width 50 height 11
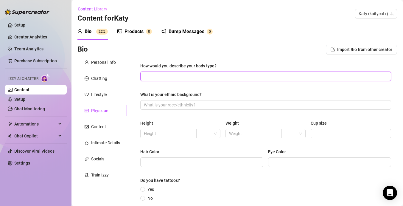
click at [187, 75] on input "How would you describe your body type?" at bounding box center [265, 76] width 243 height 7
click at [176, 104] on input "What is your ethnic background?" at bounding box center [265, 105] width 243 height 7
click at [160, 134] on input "text" at bounding box center [168, 133] width 48 height 7
click at [217, 136] on div at bounding box center [208, 134] width 24 height 10
click at [210, 156] on div "ft" at bounding box center [208, 155] width 15 height 7
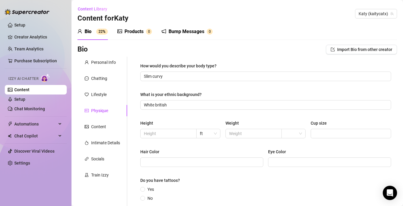
click at [176, 139] on div "Height ft Weight Cup size" at bounding box center [265, 132] width 251 height 24
click at [177, 137] on span at bounding box center [168, 134] width 56 height 10
click at [269, 135] on input "text" at bounding box center [253, 133] width 48 height 7
click at [293, 135] on input "search" at bounding box center [291, 133] width 12 height 9
click at [296, 146] on div "kg" at bounding box center [293, 145] width 15 height 7
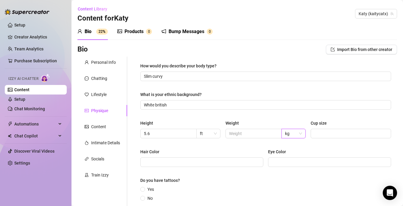
click at [268, 139] on div "Height 5.6 ft Weight kg kg Cup size" at bounding box center [265, 132] width 251 height 24
click at [268, 136] on input "text" at bounding box center [253, 133] width 48 height 7
click at [319, 153] on div "Eye Color" at bounding box center [329, 152] width 123 height 9
click at [327, 139] on div "Height 5.6 ft Weight 61 kg Cup size" at bounding box center [265, 132] width 251 height 24
click at [329, 133] on input "Cup size" at bounding box center [350, 133] width 72 height 7
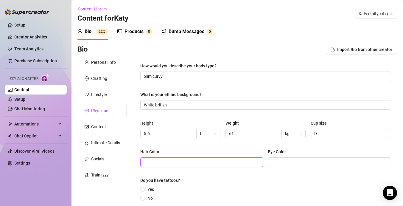
click at [240, 165] on input "Hair Color" at bounding box center [201, 162] width 115 height 7
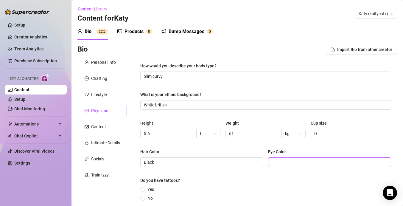
click at [296, 166] on span at bounding box center [329, 162] width 123 height 10
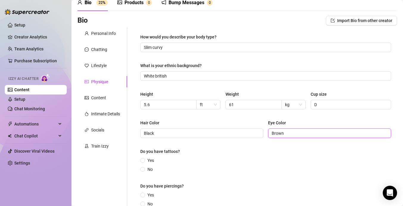
scroll to position [53, 0]
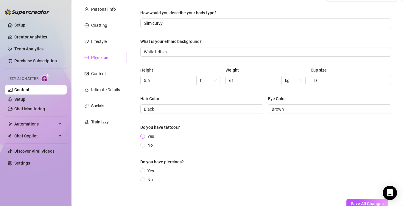
click at [144, 134] on span at bounding box center [142, 136] width 5 height 5
click at [144, 135] on input "Yes" at bounding box center [143, 137] width 2 height 4
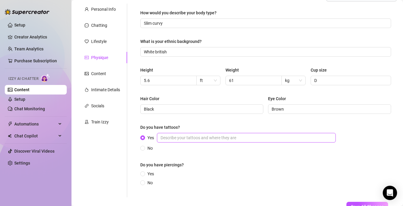
click at [182, 137] on input "Yes" at bounding box center [246, 138] width 179 height 10
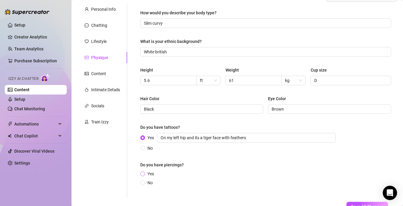
click at [143, 171] on span at bounding box center [142, 173] width 5 height 5
click at [143, 172] on input "Yes" at bounding box center [143, 174] width 2 height 4
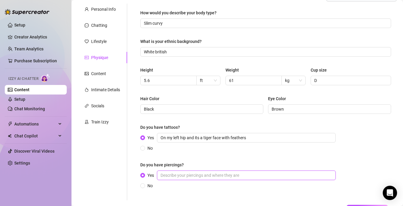
click at [179, 176] on input "Yes" at bounding box center [246, 175] width 179 height 10
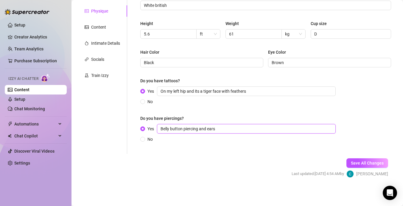
scroll to position [24, 0]
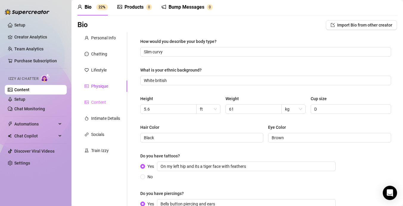
click at [110, 105] on div "Content" at bounding box center [102, 102] width 50 height 11
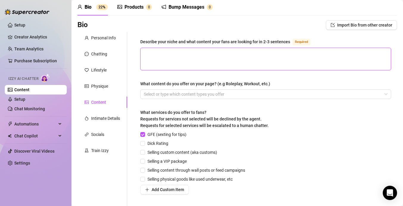
click at [206, 56] on textarea "Describe your niche and what content your fans are looking for in 2-3 sentences…" at bounding box center [266, 59] width 250 height 22
click at [213, 59] on textarea "Describe your niche and what content your fans are looking for in 2-3 sentences…" at bounding box center [266, 59] width 250 height 22
click at [193, 58] on textarea "Describe your niche and what content your fans are looking for in 2-3 sentences…" at bounding box center [266, 59] width 250 height 22
paste textarea "[DEMOGRAPHIC_DATA] woman from [GEOGRAPHIC_DATA], mostly submissive but loves to…"
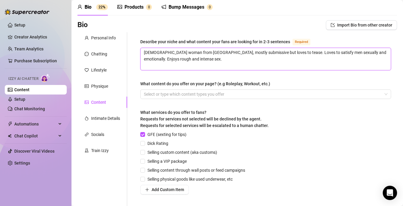
click at [277, 54] on textarea "[DEMOGRAPHIC_DATA] woman from [GEOGRAPHIC_DATA], mostly submissive but loves to…" at bounding box center [266, 59] width 250 height 22
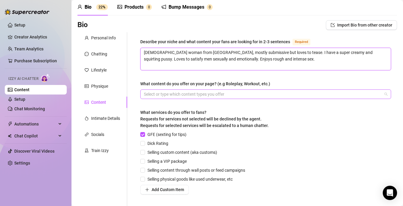
click at [216, 95] on div at bounding box center [263, 94] width 242 height 8
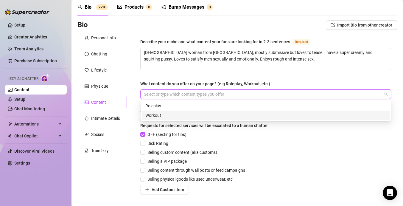
click at [206, 118] on div "Workout" at bounding box center [265, 115] width 241 height 7
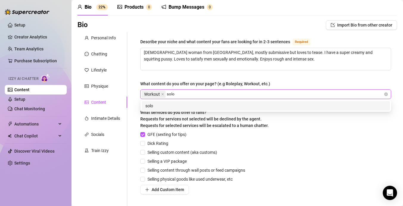
click at [184, 109] on div "solo" at bounding box center [266, 106] width 248 height 10
click at [179, 106] on div "creamy" at bounding box center [265, 106] width 241 height 7
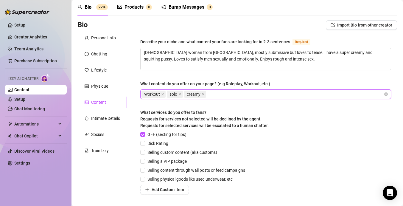
click at [258, 191] on div "GFE (sexting for tips) Dick Rating Selling custom content (aka customs) Selling…" at bounding box center [265, 162] width 251 height 63
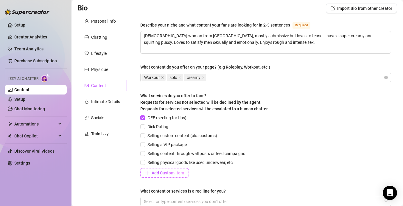
scroll to position [42, 0]
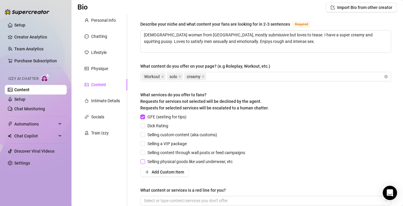
click at [190, 162] on span "Selling physical goods like used underwear, etc" at bounding box center [190, 161] width 90 height 7
click at [145, 162] on input "Selling physical goods like used underwear, etc" at bounding box center [142, 161] width 4 height 4
click at [187, 135] on span "Selling custom content (aka customs)" at bounding box center [182, 134] width 74 height 7
click at [145, 135] on input "Selling custom content (aka customs)" at bounding box center [142, 134] width 4 height 4
click at [181, 153] on span "Selling content through wall posts or feed campaigns" at bounding box center [196, 152] width 103 height 7
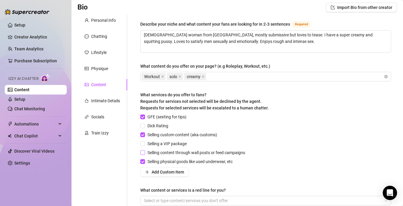
click at [145, 153] on input "Selling content through wall posts or feed campaigns" at bounding box center [142, 152] width 4 height 4
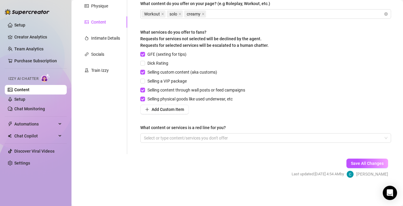
scroll to position [23, 0]
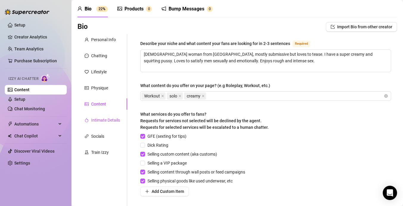
click at [109, 119] on div "Intimate Details" at bounding box center [105, 120] width 29 height 7
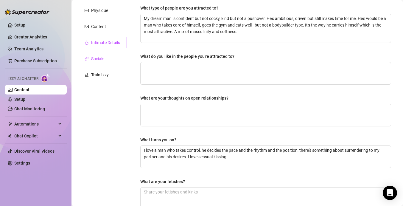
click at [102, 58] on div "Socials" at bounding box center [97, 58] width 13 height 7
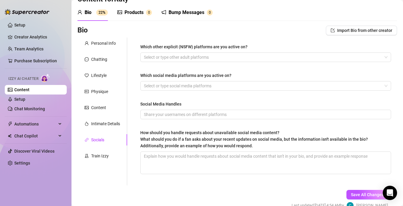
scroll to position [18, 0]
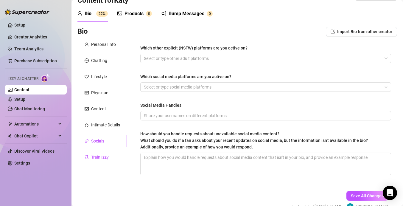
click at [101, 155] on div "Train Izzy" at bounding box center [100, 157] width 18 height 7
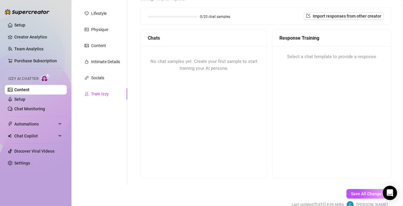
scroll to position [111, 0]
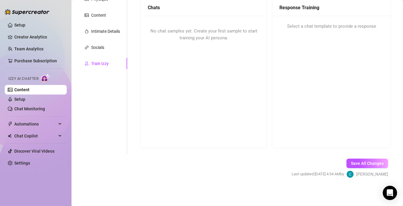
click at [362, 58] on div "Response Training Select a chat template to provide a response" at bounding box center [331, 73] width 119 height 149
click at [350, 27] on span "Select a chat template to provide a response" at bounding box center [331, 26] width 89 height 7
click at [351, 166] on button "Save All Changes" at bounding box center [368, 164] width 42 height 10
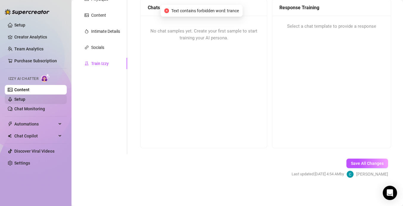
click at [21, 100] on link "Setup" at bounding box center [19, 99] width 11 height 5
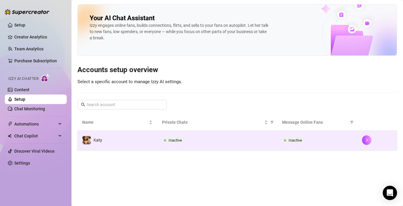
click at [254, 141] on div "Inactive" at bounding box center [217, 139] width 110 height 7
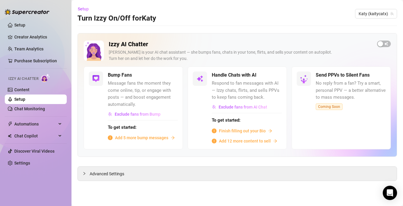
click at [252, 130] on span "Finish filling out your Bio" at bounding box center [242, 131] width 47 height 7
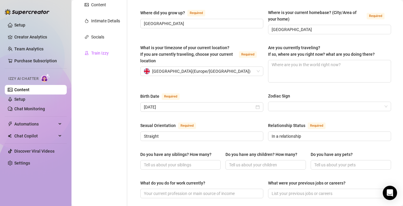
click at [102, 51] on div "Train Izzy" at bounding box center [100, 53] width 18 height 7
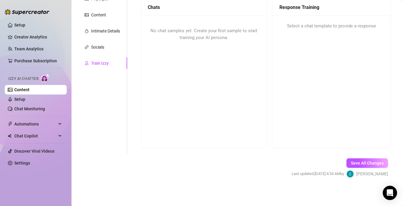
scroll to position [111, 0]
click at [102, 48] on div "Socials" at bounding box center [97, 47] width 13 height 7
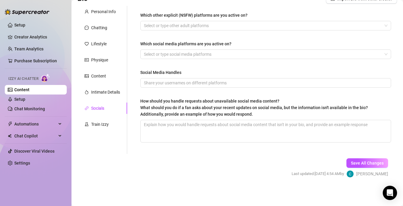
scroll to position [0, 0]
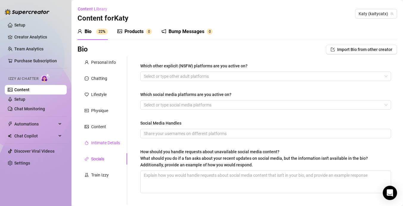
click at [98, 144] on div "Intimate Details" at bounding box center [105, 142] width 29 height 7
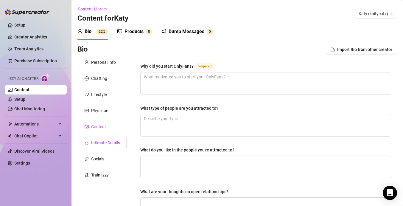
click at [102, 125] on div "Content" at bounding box center [98, 126] width 15 height 7
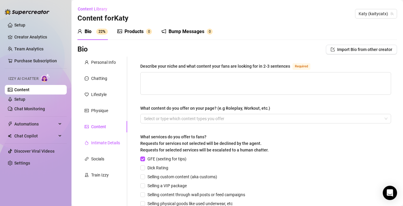
click at [104, 143] on div "Intimate Details" at bounding box center [105, 142] width 29 height 7
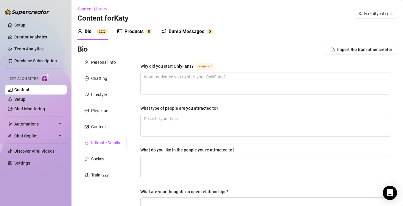
click at [101, 86] on div "Personal Info Chatting Lifestyle Physique Content Intimate Details Socials Trai…" at bounding box center [102, 207] width 50 height 300
click at [101, 80] on div "Chatting" at bounding box center [99, 78] width 16 height 7
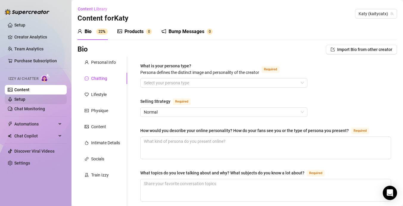
click at [25, 99] on link "Setup" at bounding box center [19, 99] width 11 height 5
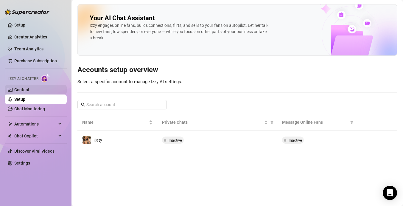
click at [30, 91] on link "Content" at bounding box center [21, 89] width 15 height 5
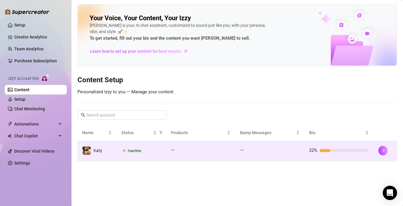
click at [380, 156] on td at bounding box center [386, 150] width 24 height 19
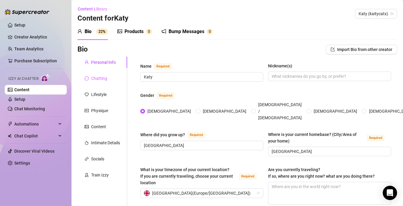
click at [107, 80] on div "Chatting" at bounding box center [102, 78] width 50 height 11
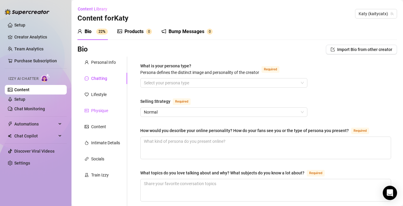
click at [103, 113] on div "Physique" at bounding box center [99, 110] width 17 height 7
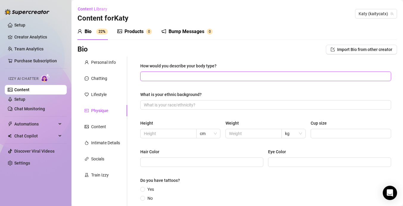
click at [175, 78] on input "How would you describe your body type?" at bounding box center [265, 76] width 243 height 7
click at [100, 64] on div "Personal Info" at bounding box center [103, 62] width 25 height 7
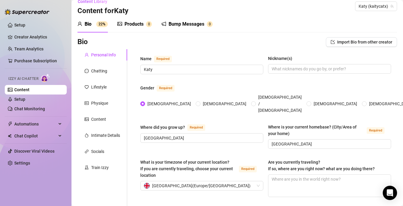
scroll to position [0, 0]
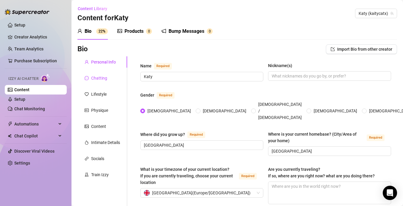
click at [102, 77] on div "Chatting" at bounding box center [99, 78] width 16 height 7
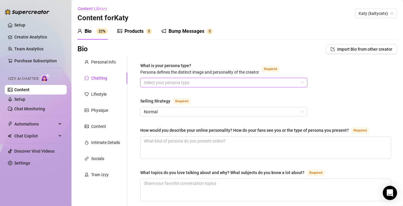
click at [164, 82] on input "What is your persona type? [PERSON_NAME] defines the distinct image and persona…" at bounding box center [221, 82] width 155 height 9
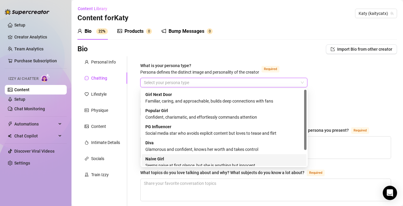
scroll to position [20, 0]
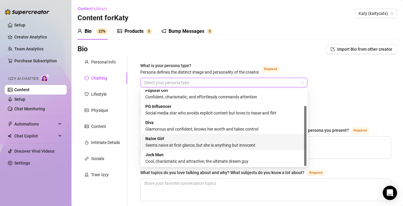
click at [170, 144] on div "Seems naive at first glance, but she is anything but innocent" at bounding box center [224, 145] width 158 height 7
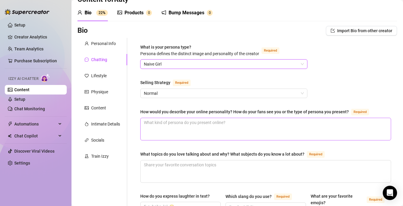
scroll to position [20, 0]
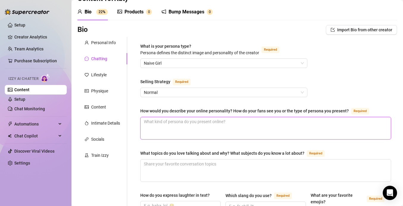
click at [224, 125] on textarea "How would you describe your online personality? How do your fans see you or the…" at bounding box center [266, 128] width 250 height 22
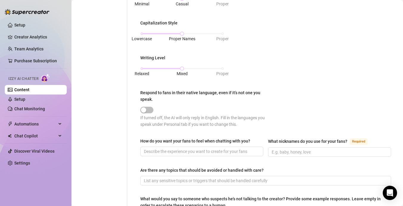
scroll to position [322, 0]
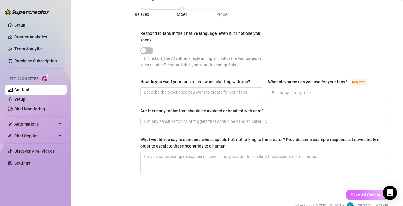
click at [362, 191] on button "Save All Changes" at bounding box center [368, 195] width 42 height 10
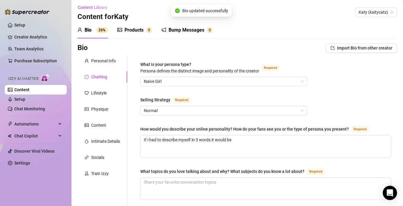
scroll to position [0, 0]
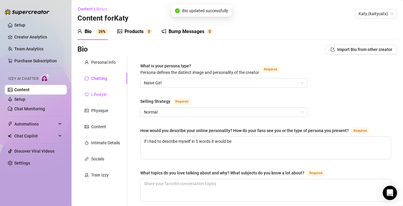
click at [104, 96] on div "Lifestyle" at bounding box center [98, 94] width 15 height 7
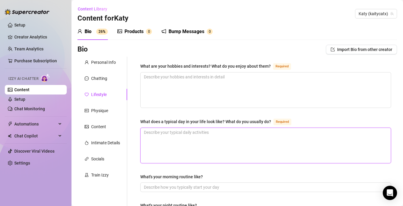
click at [162, 132] on textarea "What does a typical day in your life look like? What do you usually do? Required" at bounding box center [266, 145] width 250 height 35
click at [251, 137] on textarea "my perfect day morning to night would be -" at bounding box center [266, 145] width 250 height 35
paste textarea "Wake up, stretch, make a strong coffee, breakfast is something light like eggs …"
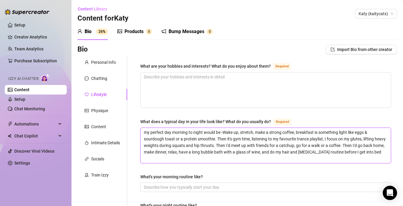
click at [225, 133] on textarea "my perfect day morning to night would be -Wake up, stretch, make a strong coffe…" at bounding box center [266, 145] width 250 height 35
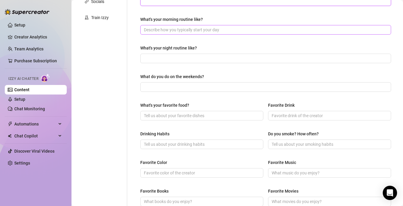
scroll to position [158, 0]
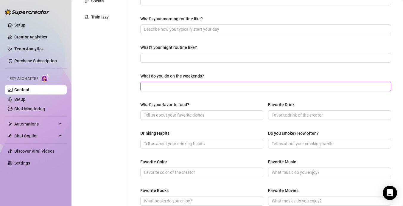
click at [211, 84] on input "What do you do on the weekends?" at bounding box center [265, 86] width 243 height 7
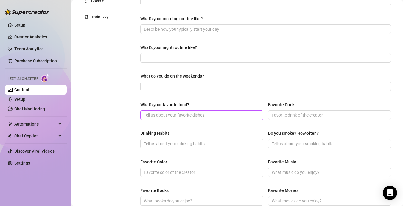
click at [186, 118] on span at bounding box center [201, 115] width 123 height 10
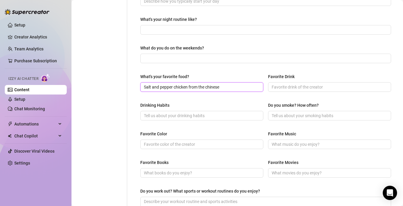
scroll to position [187, 0]
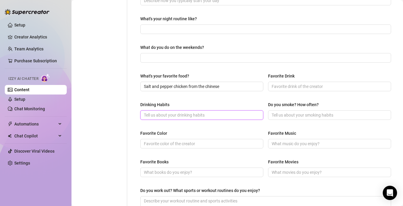
click at [198, 113] on input "Drinking Habits" at bounding box center [201, 115] width 115 height 7
click at [291, 109] on div "Do you smoke? How often?" at bounding box center [329, 105] width 123 height 9
click at [291, 114] on input "Do you smoke? How often?" at bounding box center [329, 115] width 115 height 7
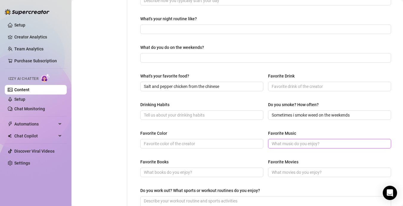
click at [306, 145] on input "Favorite Music" at bounding box center [329, 143] width 115 height 7
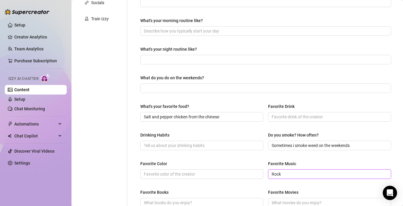
scroll to position [155, 0]
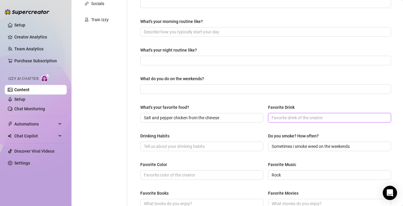
click at [288, 118] on input "Favorite Drink" at bounding box center [329, 117] width 115 height 7
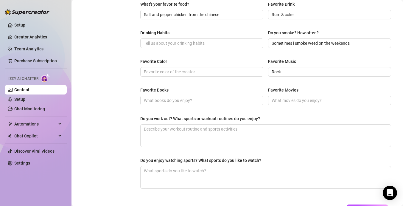
scroll to position [304, 0]
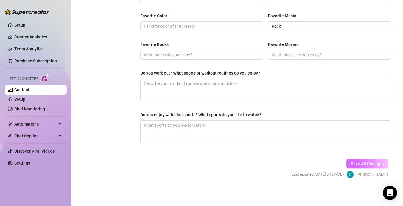
click at [360, 162] on span "Save All Changes" at bounding box center [367, 163] width 33 height 5
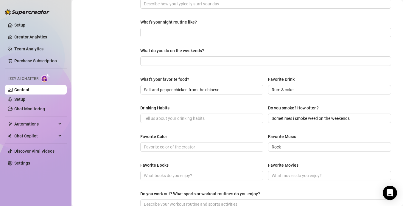
scroll to position [0, 0]
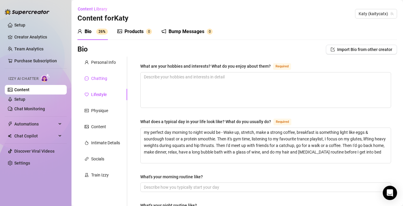
click at [102, 77] on div "Chatting" at bounding box center [99, 78] width 16 height 7
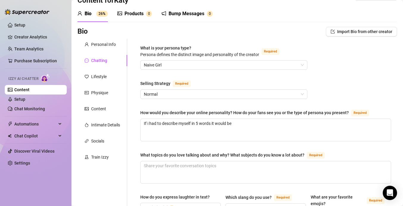
scroll to position [5, 0]
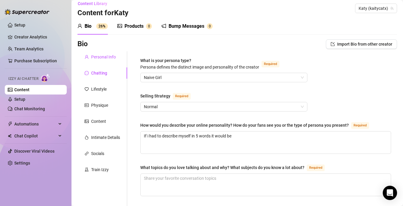
click at [103, 54] on div "Personal Info" at bounding box center [103, 57] width 25 height 7
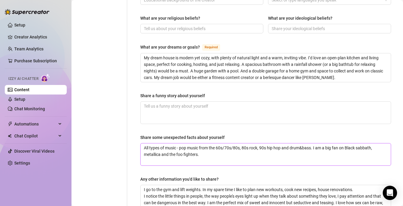
scroll to position [410, 0]
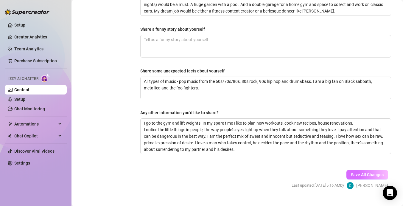
click at [353, 172] on span "Save All Changes" at bounding box center [367, 174] width 33 height 5
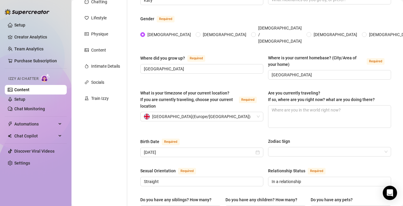
scroll to position [0, 0]
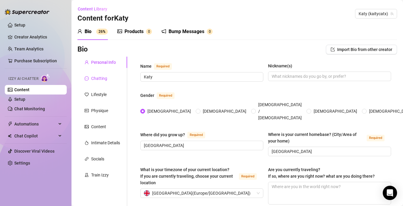
click at [93, 78] on div "Chatting" at bounding box center [99, 78] width 16 height 7
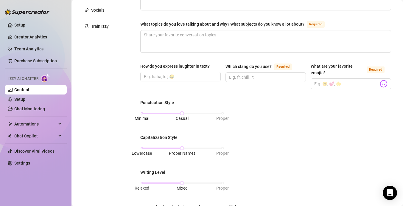
scroll to position [38, 0]
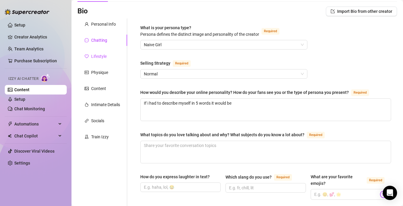
click at [101, 59] on div "Lifestyle" at bounding box center [98, 56] width 15 height 7
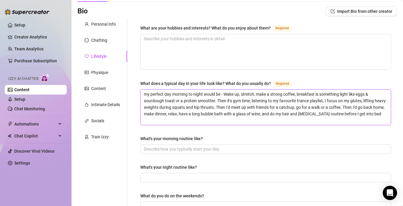
drag, startPoint x: 310, startPoint y: 100, endPoint x: 297, endPoint y: 100, distance: 12.5
click at [297, 100] on textarea "my perfect day morning to night would be - Wake up, stretch, make a strong coff…" at bounding box center [266, 107] width 250 height 35
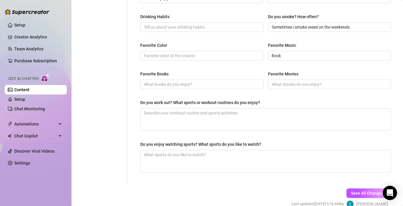
scroll to position [277, 0]
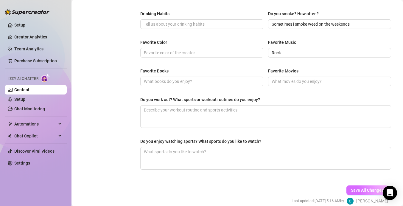
click at [354, 190] on span "Save All Changes" at bounding box center [367, 190] width 33 height 5
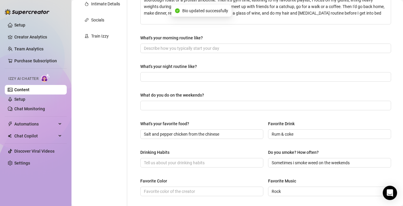
scroll to position [0, 0]
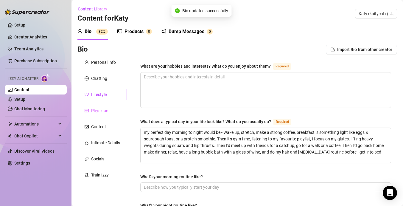
click at [114, 110] on div "Physique" at bounding box center [102, 110] width 50 height 11
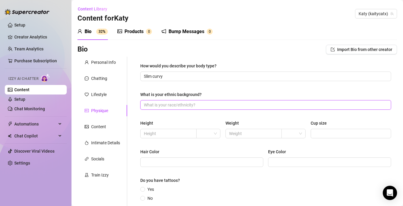
click at [173, 107] on input "What is your ethnic background?" at bounding box center [265, 105] width 243 height 7
click at [161, 135] on input "text" at bounding box center [168, 133] width 48 height 7
click at [230, 137] on span at bounding box center [254, 134] width 56 height 10
click at [215, 136] on span at bounding box center [208, 133] width 17 height 9
click at [211, 158] on div "ft" at bounding box center [208, 155] width 15 height 7
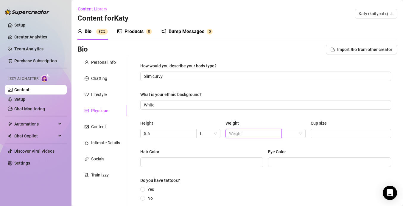
click at [237, 135] on input "text" at bounding box center [253, 133] width 48 height 7
click at [286, 135] on input "search" at bounding box center [291, 133] width 12 height 9
click at [295, 146] on div "kg" at bounding box center [293, 145] width 15 height 7
click at [317, 137] on span at bounding box center [351, 134] width 80 height 10
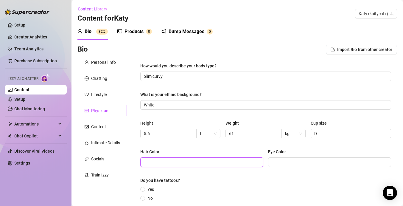
click at [230, 162] on input "Hair Color" at bounding box center [201, 162] width 115 height 7
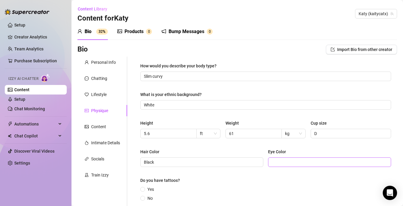
click at [287, 166] on span at bounding box center [329, 162] width 123 height 10
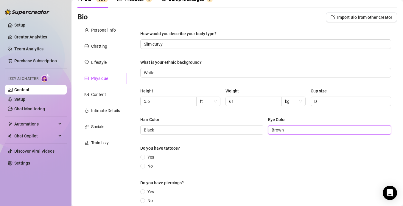
scroll to position [44, 0]
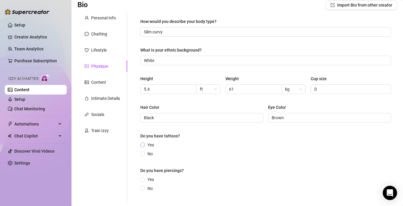
click at [152, 144] on span "Yes" at bounding box center [150, 145] width 11 height 7
click at [144, 144] on input "Yes" at bounding box center [143, 145] width 2 height 4
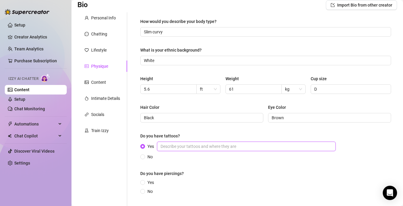
click at [182, 147] on input "Yes" at bounding box center [246, 147] width 179 height 10
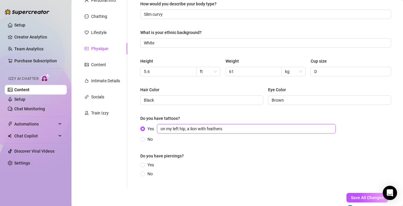
scroll to position [92, 0]
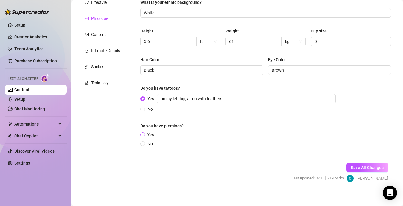
click at [148, 132] on span "Yes" at bounding box center [150, 134] width 11 height 7
click at [144, 133] on input "Yes" at bounding box center [143, 135] width 2 height 4
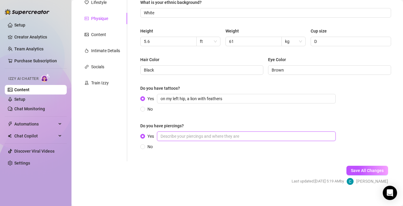
click at [172, 139] on input "Yes" at bounding box center [246, 136] width 179 height 10
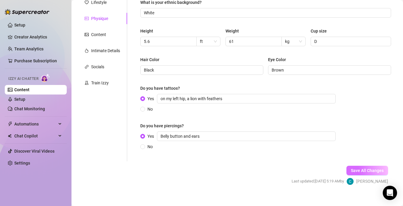
click at [360, 170] on span "Save All Changes" at bounding box center [367, 170] width 33 height 5
click at [102, 35] on div "Content" at bounding box center [98, 34] width 15 height 7
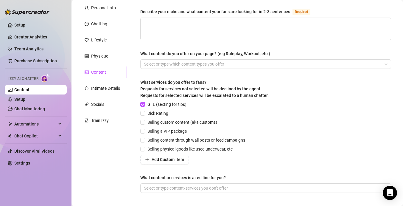
scroll to position [0, 0]
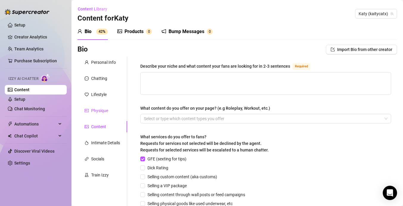
click at [102, 112] on div "Physique" at bounding box center [99, 110] width 17 height 7
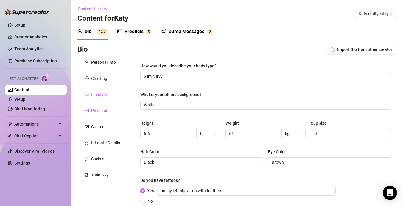
click at [108, 91] on div "Lifestyle" at bounding box center [102, 94] width 50 height 11
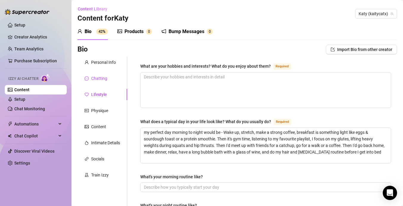
click at [104, 81] on div "Chatting" at bounding box center [99, 78] width 16 height 7
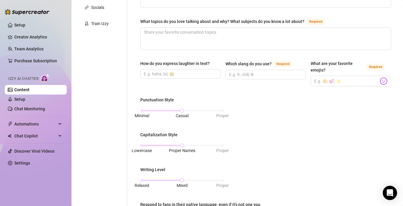
scroll to position [39, 0]
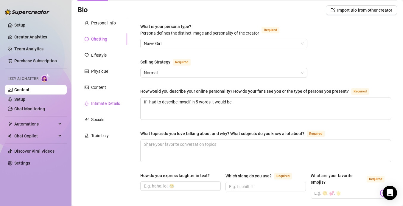
click at [111, 101] on div "Intimate Details" at bounding box center [105, 103] width 29 height 7
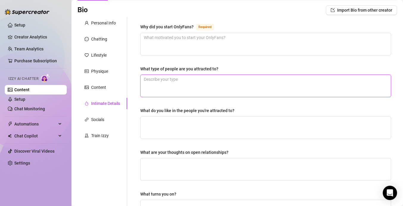
click at [209, 79] on textarea "What type of people are you attracted to?" at bounding box center [266, 86] width 250 height 22
paste textarea "I love how sex can be raw, primal expression of desire. I love a man who takes …"
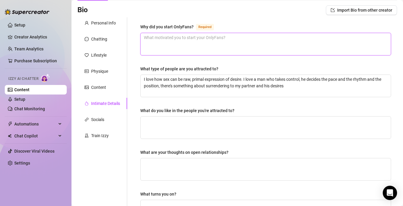
click at [218, 43] on textarea "Why did you start OnlyFans? Required" at bounding box center [266, 44] width 250 height 22
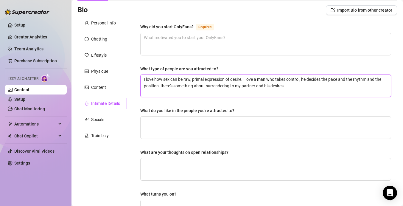
click at [144, 87] on textarea "I love how sex can be raw, primal expression of desire. I love a man who takes …" at bounding box center [266, 86] width 250 height 22
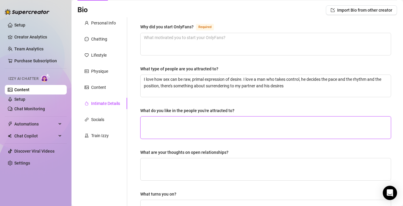
click at [246, 134] on textarea "What do you like in the people you're attracted to?" at bounding box center [266, 128] width 250 height 22
click at [221, 126] on textarea "my dream man would be" at bounding box center [266, 128] width 250 height 22
paste textarea "He's confident but not cocky, kind but not a pushover. He's ambitious, driven b…"
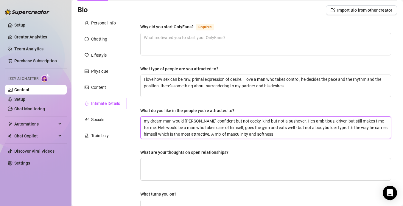
click at [198, 121] on textarea "my dream man would [PERSON_NAME] confident but not cocky, kind but not a pushov…" at bounding box center [266, 128] width 250 height 22
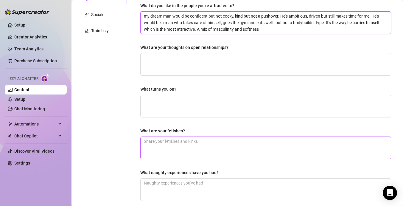
scroll to position [146, 0]
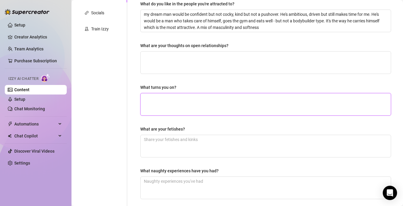
click at [182, 104] on textarea "What turns you on?" at bounding box center [266, 104] width 250 height 22
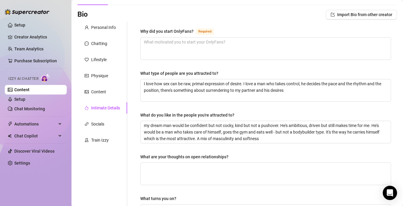
scroll to position [202, 0]
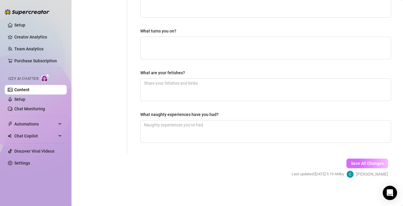
click at [358, 164] on span "Save All Changes" at bounding box center [367, 163] width 33 height 5
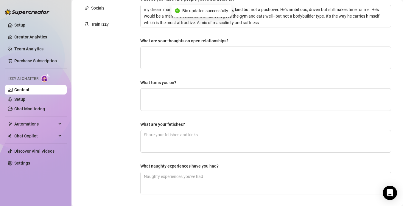
scroll to position [0, 0]
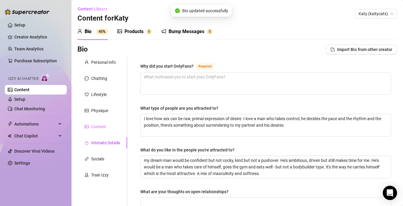
click at [106, 129] on div "Content" at bounding box center [102, 126] width 50 height 11
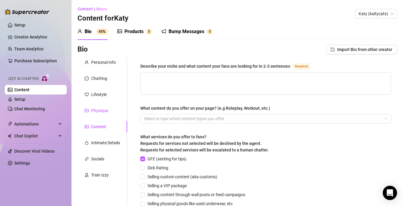
click at [104, 111] on div "Physique" at bounding box center [99, 110] width 17 height 7
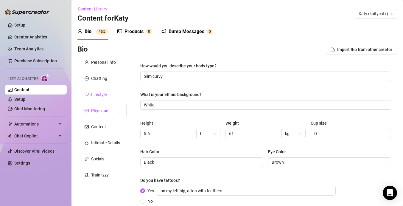
click at [103, 95] on div "Lifestyle" at bounding box center [98, 94] width 15 height 7
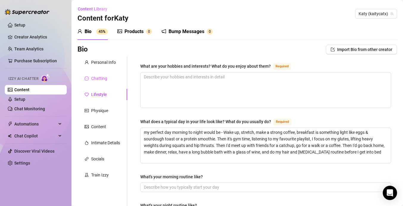
click at [109, 80] on div "Chatting" at bounding box center [102, 78] width 50 height 11
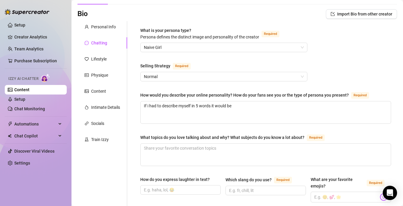
scroll to position [37, 0]
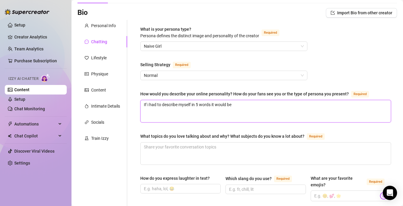
click at [256, 107] on textarea "If i had to describe myself in 5 words it would be" at bounding box center [266, 111] width 250 height 22
paste textarea "Soft smiles, teasing eyes, obedient, innocent eyes, wicked mind"
click at [202, 105] on textarea "If i had to describe myself in 5 words it would beSoft smiles, teasing eyes, ob…" at bounding box center [266, 111] width 250 height 22
click at [230, 106] on textarea "If i had to describe myself in words it would beSoft smiles, teasing eyes, obed…" at bounding box center [266, 111] width 250 height 22
click at [352, 105] on textarea "If i had to describe myself in words it would be Soft smiles, teasing eyes, obe…" at bounding box center [266, 111] width 250 height 22
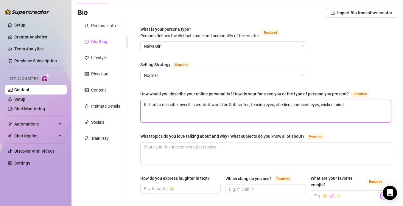
click at [366, 108] on textarea "If i had to describe myself in words it would be Soft smiles, teasing eyes, obe…" at bounding box center [266, 111] width 250 height 22
paste textarea "Mysterious, seductive, cheeky, teasing and sweet"
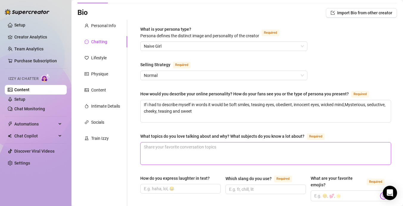
click at [338, 152] on textarea "What topics do you love talking about and why? What subjects do you know a lot …" at bounding box center [266, 153] width 250 height 22
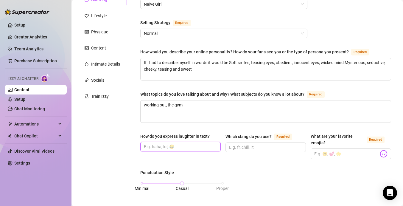
click at [181, 149] on input "How do you express laughter in text?" at bounding box center [180, 146] width 72 height 7
click at [291, 147] on input "Which slang do you use? Required" at bounding box center [265, 147] width 72 height 7
click at [335, 158] on span at bounding box center [351, 153] width 80 height 11
click at [384, 153] on img at bounding box center [384, 154] width 8 height 8
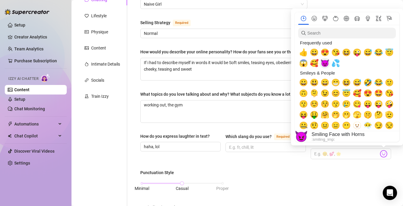
click at [326, 64] on span "😈" at bounding box center [325, 63] width 9 height 8
click at [335, 64] on span "💦" at bounding box center [335, 63] width 9 height 8
click at [311, 62] on span "🥰" at bounding box center [314, 63] width 9 height 8
click at [324, 55] on span "😍" at bounding box center [325, 52] width 9 height 8
click at [391, 55] on span "😇" at bounding box center [389, 52] width 9 height 8
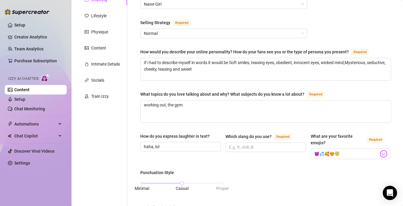
click at [297, 166] on div "What is your persona type? [PERSON_NAME] defines the distinct image and persona…" at bounding box center [265, 204] width 251 height 440
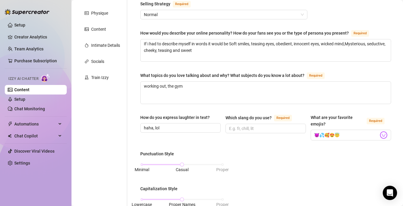
scroll to position [98, 0]
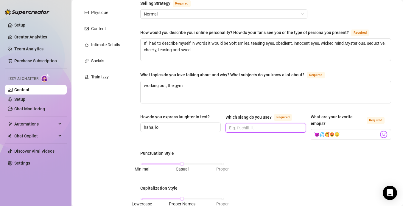
click at [267, 127] on input "Which slang do you use? Required" at bounding box center [265, 128] width 72 height 7
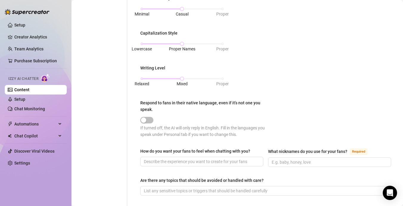
scroll to position [254, 0]
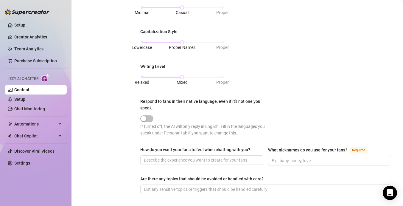
click at [224, 42] on div "Punctuation Style Minimal Casual Proper Capitalization Style Lowercase Proper N…" at bounding box center [265, 67] width 251 height 148
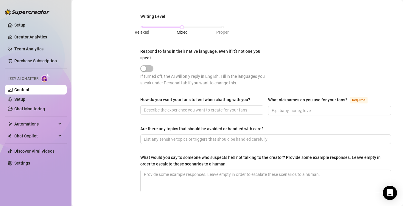
scroll to position [308, 0]
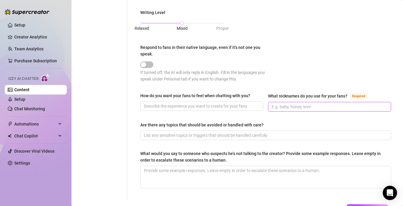
click at [294, 105] on input "What nicknames do you use for your fans? Required" at bounding box center [329, 106] width 115 height 7
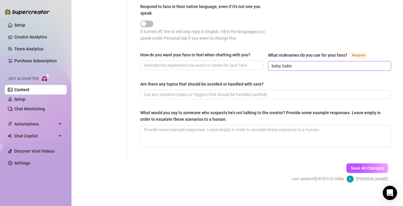
scroll to position [350, 0]
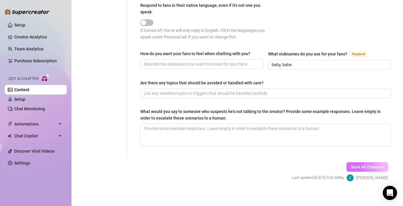
click at [371, 164] on span "Save All Changes" at bounding box center [367, 166] width 33 height 5
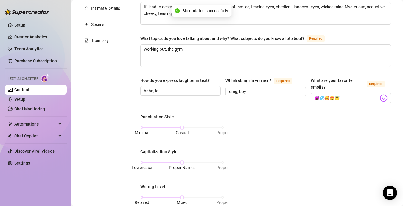
scroll to position [77, 0]
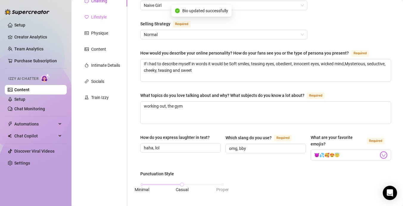
click at [110, 17] on div "Lifestyle" at bounding box center [102, 16] width 50 height 11
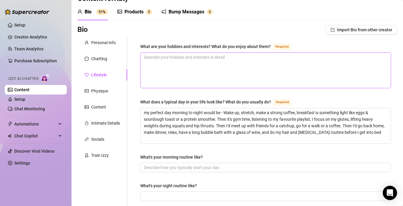
scroll to position [21, 0]
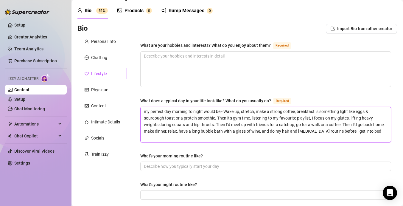
click at [375, 132] on textarea "my perfect day morning to night would be - Wake up, stretch, make a strong coff…" at bounding box center [266, 124] width 250 height 35
paste textarea "By day, you’re all about: Early morning lifting sessions (glutes and core are y…"
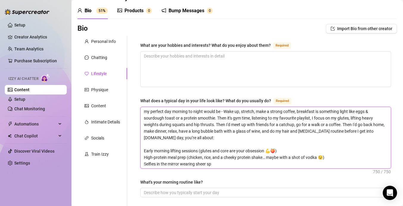
drag, startPoint x: 156, startPoint y: 138, endPoint x: 136, endPoint y: 137, distance: 20.6
click at [144, 150] on textarea "my perfect day morning to night would be - Wake up, stretch, make a strong coff…" at bounding box center [266, 137] width 250 height 61
click at [144, 157] on textarea "my perfect day morning to night would be - Wake up, stretch, make a strong coff…" at bounding box center [266, 137] width 250 height 61
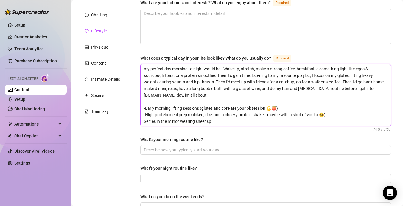
scroll to position [72, 0]
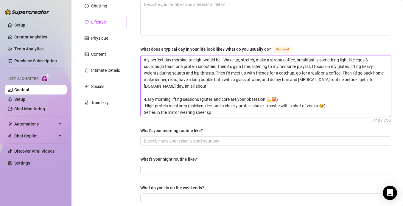
click at [145, 112] on textarea "my perfect day morning to night would be - Wake up, stretch, make a strong coff…" at bounding box center [266, 85] width 250 height 61
click at [149, 96] on textarea "my perfect day morning to night would be - Wake up, stretch, make a strong coff…" at bounding box center [266, 85] width 250 height 61
click at [153, 92] on textarea "my perfect day morning to night would be - Wake up, stretch, make a strong coff…" at bounding box center [266, 85] width 250 height 61
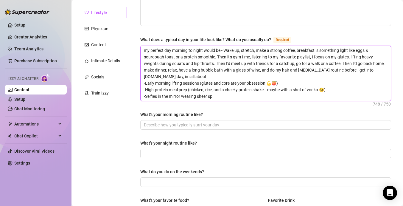
scroll to position [82, 0]
click at [226, 97] on textarea "my perfect day morning to night would be - Wake up, stretch, make a strong coff…" at bounding box center [266, 73] width 250 height 55
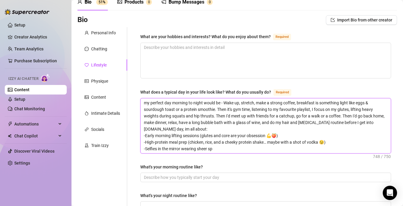
scroll to position [18, 0]
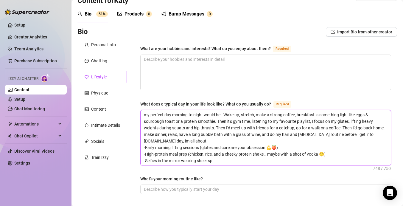
drag, startPoint x: 221, startPoint y: 160, endPoint x: 370, endPoint y: 134, distance: 151.9
click at [370, 134] on textarea "my perfect day morning to night would be - Wake up, stretch, make a strong coff…" at bounding box center [266, 137] width 250 height 55
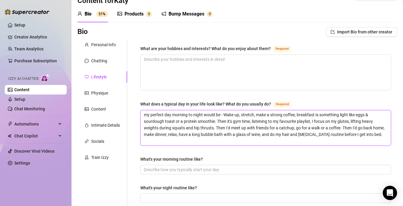
drag, startPoint x: 377, startPoint y: 137, endPoint x: 161, endPoint y: 100, distance: 219.3
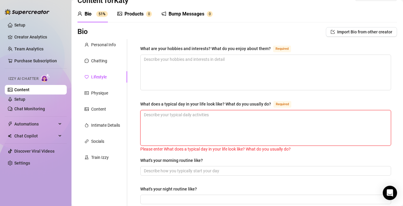
paste textarea "By day, you’re all about: Early morning lifting sessions (glutes and core are y…"
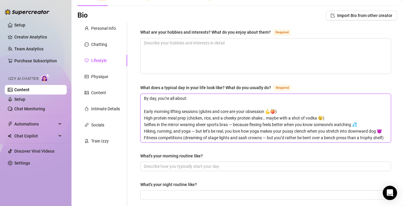
scroll to position [35, 0]
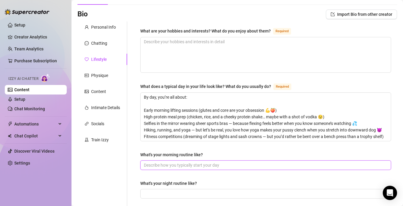
click at [165, 164] on input "What's your morning routine like?" at bounding box center [265, 165] width 243 height 7
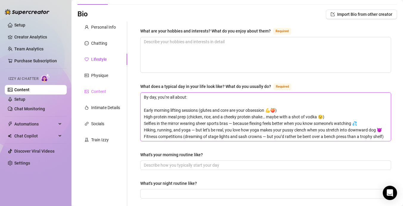
drag, startPoint x: 386, startPoint y: 138, endPoint x: 122, endPoint y: 94, distance: 267.6
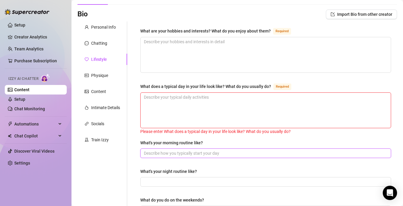
click at [161, 155] on input "What's your morning routine like?" at bounding box center [265, 153] width 243 height 7
paste input "By day, you’re all about: Early morning lifting sessions (glutes and core are y…"
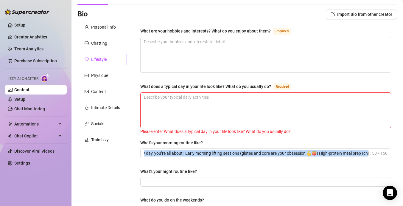
scroll to position [0, 0]
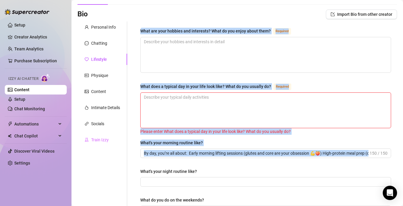
drag, startPoint x: 370, startPoint y: 153, endPoint x: 113, endPoint y: 145, distance: 256.7
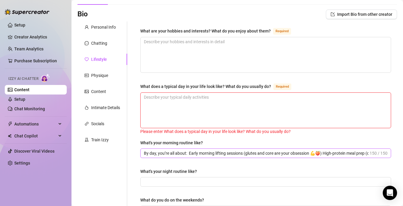
click at [159, 156] on span "By day, you’re all about: Early morning lifting sessions (glutes and core are y…" at bounding box center [265, 153] width 251 height 10
drag, startPoint x: 146, startPoint y: 154, endPoint x: 367, endPoint y: 141, distance: 221.5
click at [367, 141] on div "What's your morning routine like? By day, you’re all about: Early morning lifti…" at bounding box center [265, 148] width 251 height 18
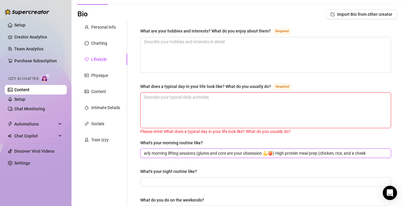
drag, startPoint x: 374, startPoint y: 154, endPoint x: 150, endPoint y: 148, distance: 223.6
click at [150, 148] on span "arly morning lifting sessions (glutes and core are your obsession 💪🍑) High-prot…" at bounding box center [265, 153] width 251 height 10
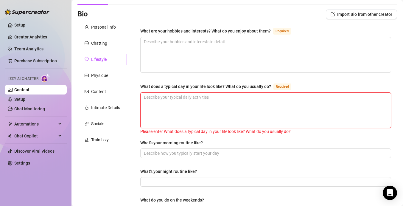
click at [161, 118] on textarea "What does a typical day in your life look like? What do you usually do? Required" at bounding box center [266, 110] width 250 height 35
paste textarea "By day, you’re all about: Early morning lifting sessions (glutes and core are y…"
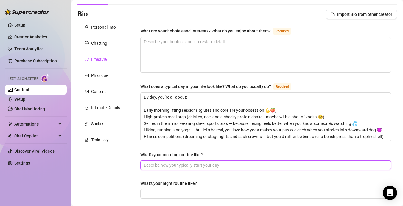
click at [164, 167] on input "What's your morning routine like?" at bounding box center [265, 165] width 243 height 7
paste input "Wake up, stretch, make a strong coffee, breakfast is something light like eggs …"
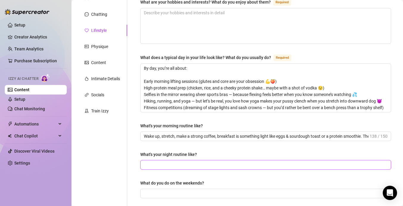
click at [181, 164] on input "What's your night routine like?" at bounding box center [265, 165] width 243 height 7
paste input "Then I'd meet up with friends for a catchup, go for a walk or a coffee. Then I'…"
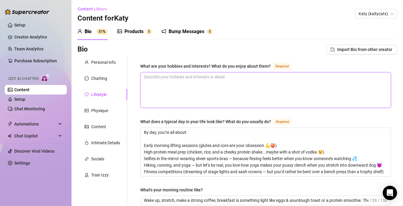
click at [214, 96] on textarea "What are your hobbies and interests? What do you enjoy about them? Required" at bounding box center [266, 89] width 250 height 35
paste textarea "💪 Weight training & glute workouts (daily, no excuses) 🧘‍♀️ Hot yoga & flexibil…"
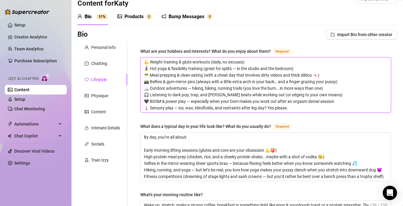
scroll to position [337, 0]
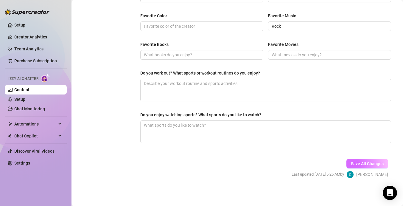
click at [359, 163] on span "Save All Changes" at bounding box center [367, 163] width 33 height 5
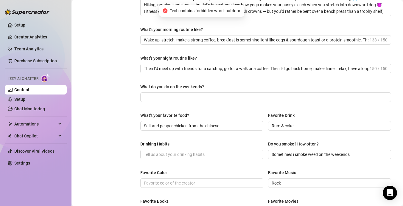
scroll to position [0, 0]
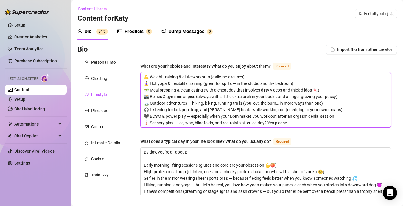
drag, startPoint x: 166, startPoint y: 105, endPoint x: 149, endPoint y: 103, distance: 17.0
click at [149, 103] on textarea "💪 Weight training & glute workouts (daily, no excuses) 🧘‍♀️ Hot yoga & flexibil…" at bounding box center [266, 99] width 250 height 55
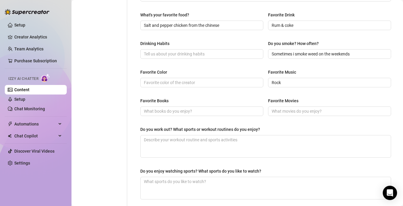
scroll to position [313, 0]
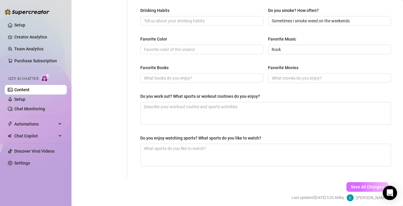
click at [354, 182] on button "Save All Changes" at bounding box center [368, 187] width 42 height 10
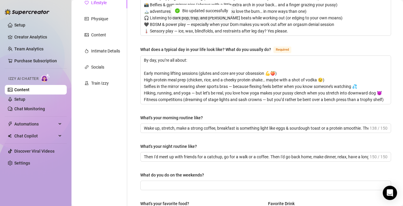
scroll to position [0, 0]
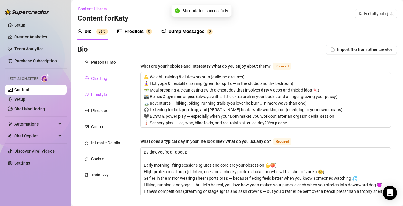
click at [105, 75] on div "Chatting" at bounding box center [99, 78] width 16 height 7
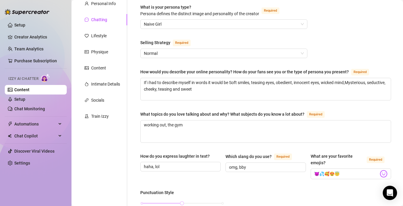
scroll to position [61, 0]
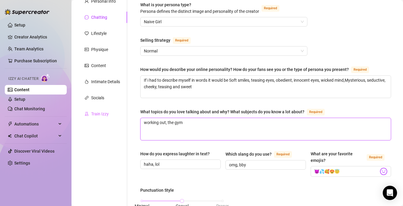
drag, startPoint x: 209, startPoint y: 123, endPoint x: 113, endPoint y: 114, distance: 96.1
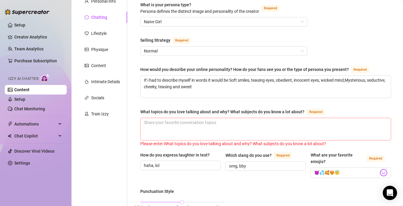
click at [190, 118] on span at bounding box center [265, 129] width 251 height 23
click at [189, 122] on textarea "What topics do you love talking about and why? What subjects do you know a lot …" at bounding box center [266, 129] width 250 height 22
paste textarea "Your dirtiest gym fantasies – like catching me doing hip thrusts with no pantie…"
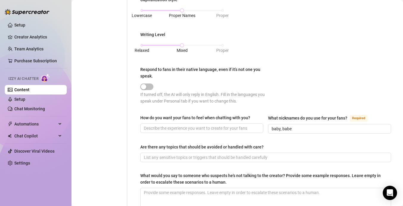
scroll to position [305, 0]
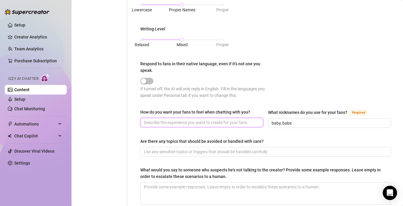
click at [198, 124] on input "How do you want your fans to feel when chatting with you?" at bounding box center [201, 122] width 115 height 7
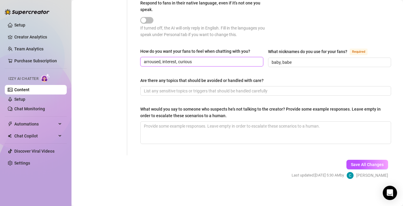
scroll to position [366, 0]
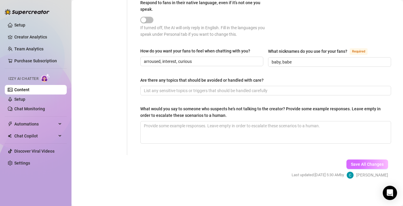
click at [360, 162] on span "Save All Changes" at bounding box center [367, 164] width 33 height 5
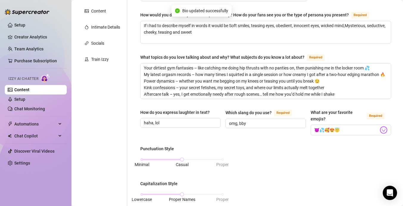
scroll to position [46, 0]
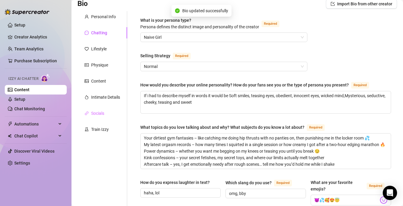
click at [106, 113] on div "Socials" at bounding box center [102, 113] width 50 height 11
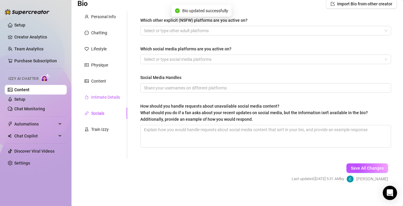
click at [116, 97] on div "Intimate Details" at bounding box center [105, 97] width 29 height 7
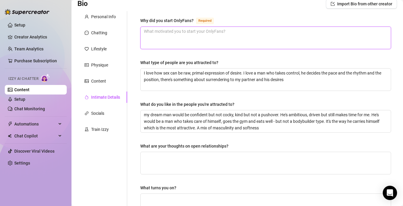
click at [186, 37] on textarea "Why did you start OnlyFans? Required" at bounding box center [266, 38] width 250 height 22
paste textarea "Honestly? I started OnlyFans because I craved control — over my body, my pleasu…"
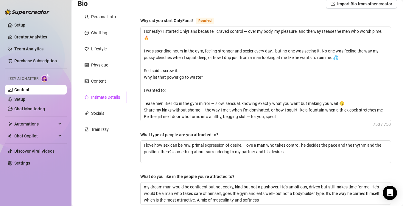
click at [222, 129] on div "Why did you start OnlyFans? Required Honestly? I started OnlyFans because I cra…" at bounding box center [265, 197] width 251 height 360
drag, startPoint x: 282, startPoint y: 118, endPoint x: 246, endPoint y: 119, distance: 37.0
click at [246, 119] on textarea "Honestly? I started OnlyFans because I craved control — over my body, my pleasu…" at bounding box center [266, 74] width 250 height 94
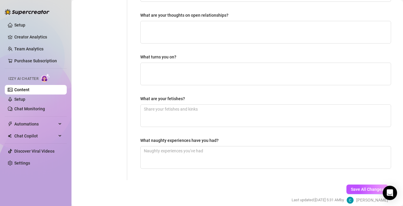
scroll to position [274, 0]
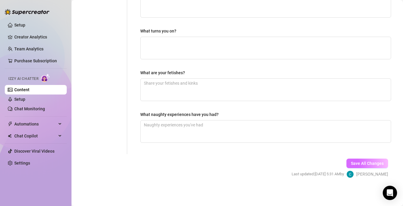
click at [366, 162] on span "Save All Changes" at bounding box center [367, 163] width 33 height 5
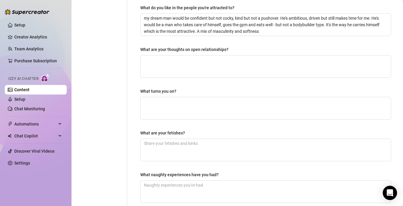
scroll to position [168, 0]
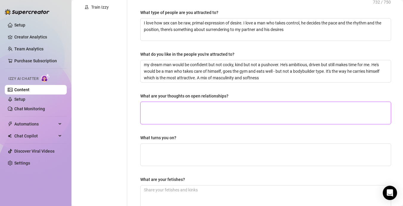
click at [212, 111] on textarea "What are your thoughts on open relationships?" at bounding box center [266, 113] width 250 height 22
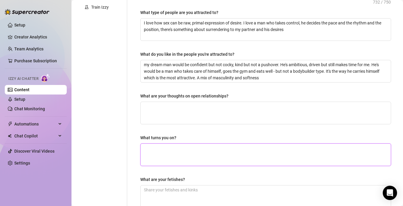
click at [199, 147] on textarea "What turns you on?" at bounding box center [266, 155] width 250 height 22
paste textarea "Being owned — when a man takes over, slaps my ass for cheating on my diet, then…"
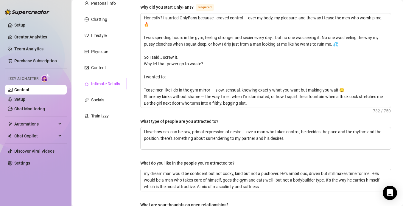
scroll to position [301, 0]
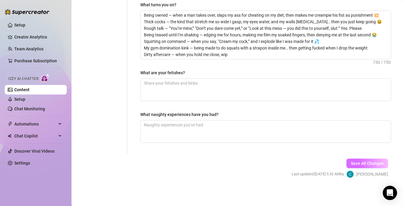
click at [361, 165] on button "Save All Changes" at bounding box center [368, 164] width 42 height 10
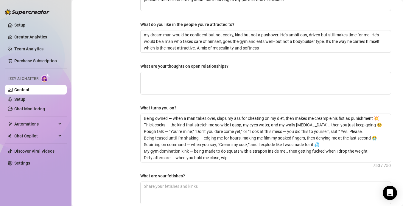
scroll to position [199, 0]
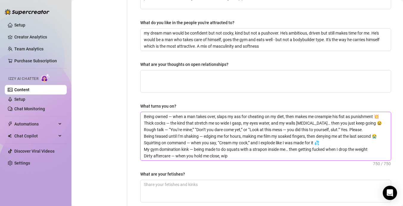
click at [347, 117] on textarea "Being owned — when a man takes over, slaps my ass for cheating on my diet, then…" at bounding box center [266, 136] width 250 height 48
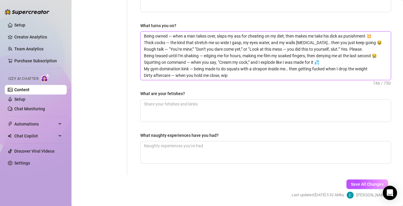
scroll to position [301, 0]
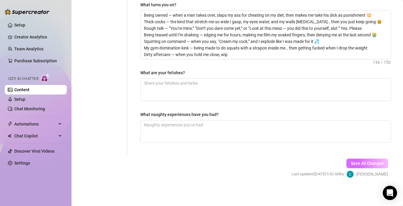
click at [378, 159] on button "Save All Changes" at bounding box center [368, 164] width 42 height 10
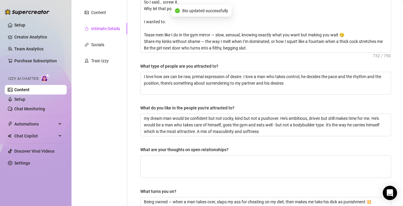
scroll to position [0, 0]
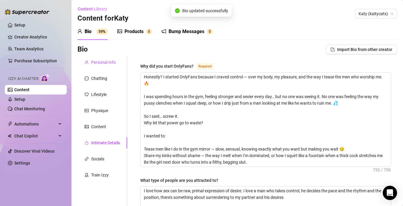
click at [108, 63] on div "Personal Info" at bounding box center [103, 62] width 25 height 7
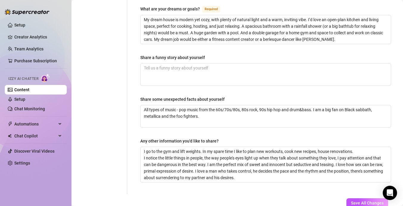
scroll to position [410, 0]
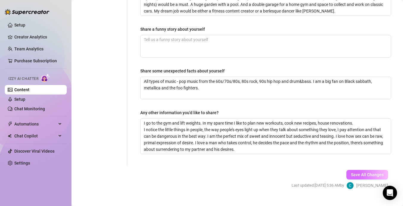
click at [361, 172] on span "Save All Changes" at bounding box center [367, 174] width 33 height 5
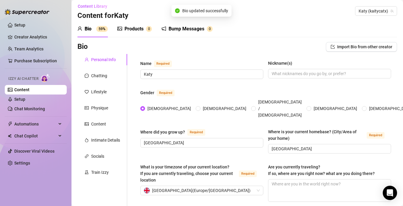
scroll to position [0, 0]
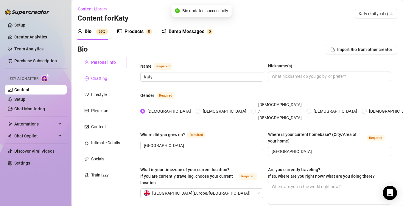
click at [97, 79] on div "Chatting" at bounding box center [99, 78] width 16 height 7
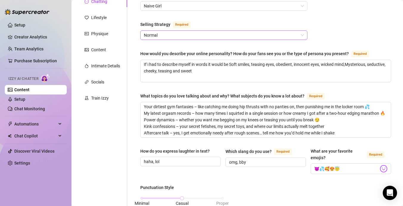
scroll to position [366, 0]
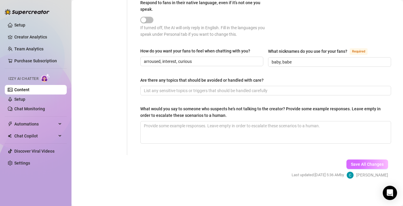
click at [357, 167] on button "Save All Changes" at bounding box center [368, 164] width 42 height 10
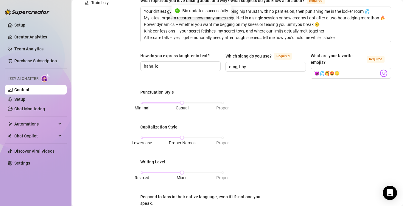
scroll to position [0, 0]
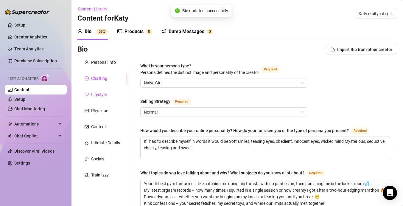
click at [103, 97] on div "Lifestyle" at bounding box center [98, 94] width 15 height 7
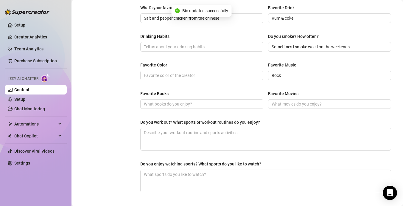
scroll to position [337, 0]
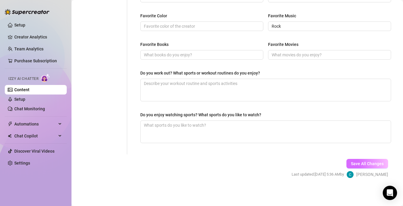
click at [362, 160] on button "Save All Changes" at bounding box center [368, 164] width 42 height 10
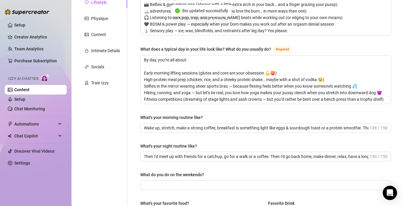
scroll to position [0, 0]
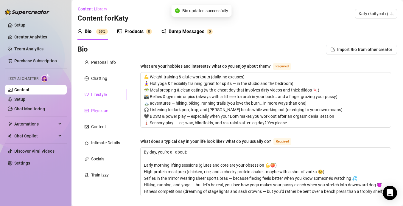
click at [97, 109] on div "Physique" at bounding box center [99, 110] width 17 height 7
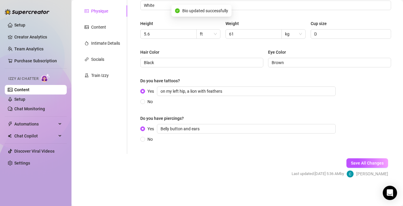
scroll to position [100, 0]
click at [356, 163] on span "Save All Changes" at bounding box center [367, 163] width 33 height 5
click at [110, 27] on div "Content" at bounding box center [102, 26] width 50 height 11
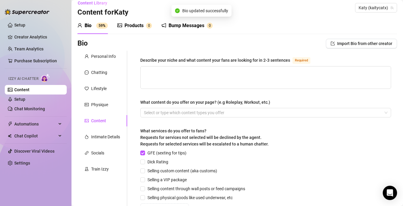
scroll to position [0, 0]
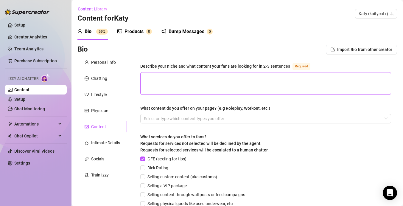
click at [171, 72] on span at bounding box center [265, 83] width 251 height 23
click at [169, 82] on textarea "Describe your niche and what content your fans are looking for in 2-3 sentences…" at bounding box center [266, 83] width 250 height 22
paste textarea "My pussy isn’t just wet — it’s obsessed with creaming. Every time I’m turned on…"
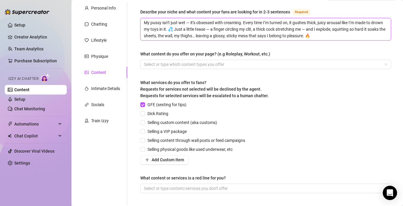
scroll to position [105, 0]
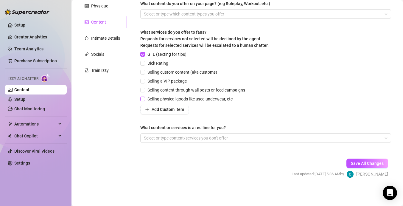
click at [173, 100] on span "Selling physical goods like used underwear, etc" at bounding box center [190, 99] width 90 height 7
click at [145, 100] on input "Selling physical goods like used underwear, etc" at bounding box center [142, 99] width 4 height 4
click at [180, 93] on div "GFE (sexting for tips) Dick Rating Selling custom content (aka customs) Selling…" at bounding box center [193, 82] width 107 height 63
click at [181, 91] on span "Selling content through wall posts or feed campaigns" at bounding box center [196, 90] width 103 height 7
click at [145, 91] on input "Selling content through wall posts or feed campaigns" at bounding box center [142, 90] width 4 height 4
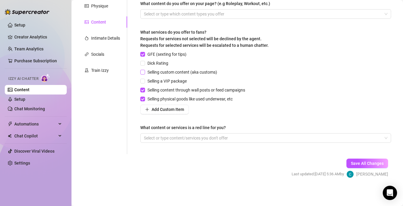
click at [193, 74] on span "Selling custom content (aka customs)" at bounding box center [182, 72] width 74 height 7
click at [145, 74] on input "Selling custom content (aka customs)" at bounding box center [142, 72] width 4 height 4
click at [149, 65] on span "Dick Rating" at bounding box center [158, 63] width 26 height 7
click at [145, 65] on input "Dick Rating" at bounding box center [142, 63] width 4 height 4
click at [178, 78] on span "Selling a VIP package" at bounding box center [167, 81] width 44 height 7
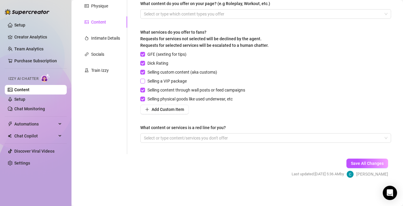
click at [145, 79] on input "Selling a VIP package" at bounding box center [142, 81] width 4 height 4
click at [364, 163] on span "Save All Changes" at bounding box center [367, 163] width 33 height 5
click at [102, 55] on div "Socials" at bounding box center [97, 54] width 13 height 7
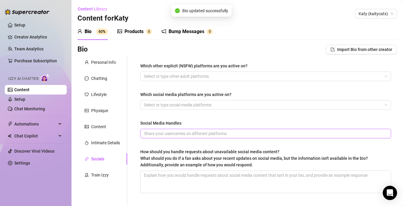
scroll to position [21, 0]
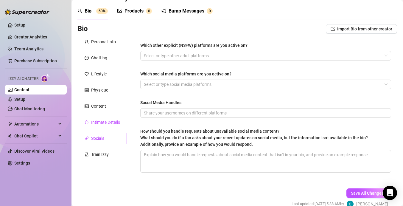
click at [113, 125] on div "Intimate Details" at bounding box center [105, 122] width 29 height 7
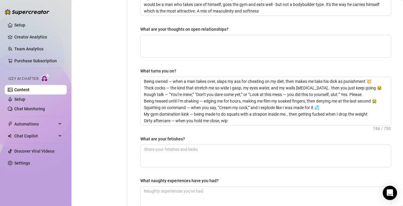
scroll to position [301, 0]
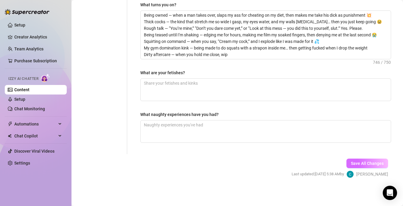
click at [356, 160] on button "Save All Changes" at bounding box center [368, 164] width 42 height 10
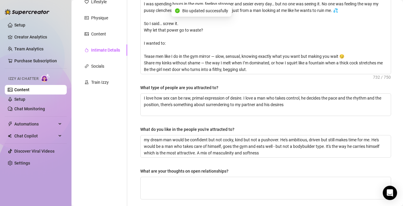
scroll to position [57, 0]
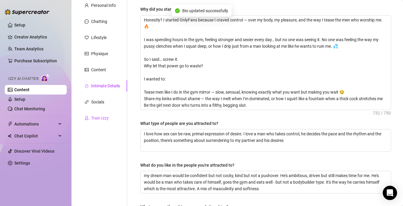
click at [102, 121] on div "Train Izzy" at bounding box center [100, 118] width 18 height 7
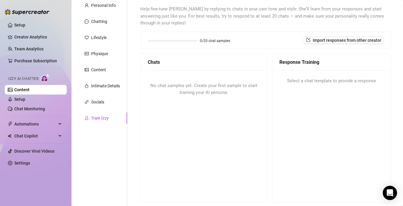
scroll to position [111, 0]
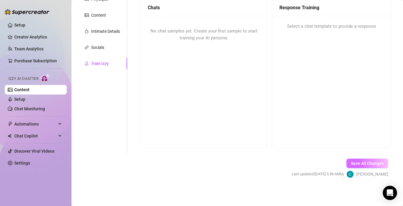
click at [356, 165] on span "Save All Changes" at bounding box center [367, 163] width 33 height 5
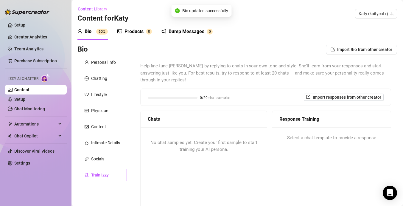
scroll to position [0, 0]
click at [103, 33] on sup "60%" at bounding box center [102, 32] width 12 height 6
click at [25, 101] on link "Setup" at bounding box center [19, 99] width 11 height 5
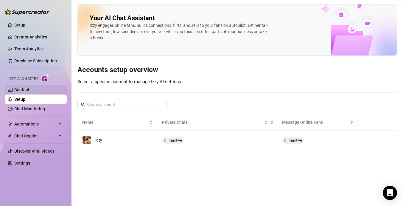
click at [30, 92] on link "Content" at bounding box center [21, 89] width 15 height 5
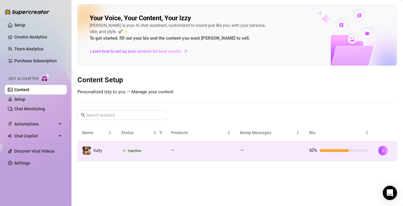
click at [153, 151] on div "Inactive" at bounding box center [141, 150] width 40 height 7
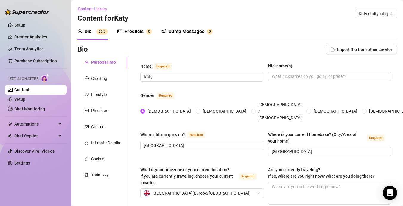
click at [142, 34] on div "Products" at bounding box center [134, 31] width 19 height 7
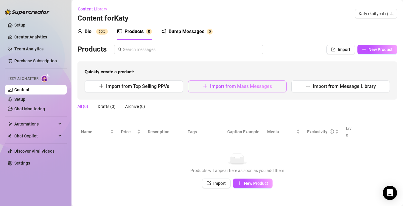
click at [203, 89] on button "Import from Mass Messages" at bounding box center [237, 86] width 99 height 12
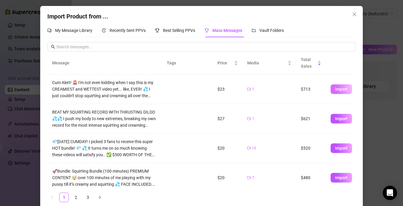
click at [346, 89] on span "Import" at bounding box center [341, 89] width 13 height 5
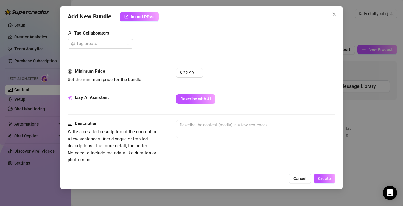
scroll to position [152, 0]
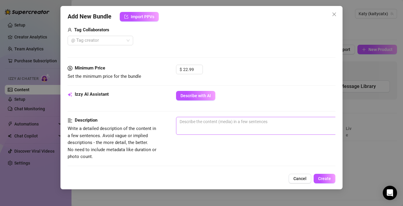
click at [217, 126] on span "0 / 1000" at bounding box center [280, 126] width 209 height 18
click at [225, 118] on textarea at bounding box center [280, 121] width 208 height 9
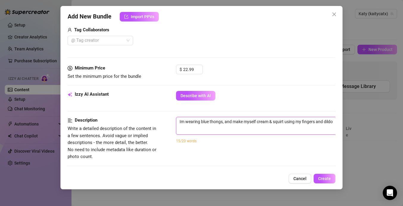
scroll to position [161, 0]
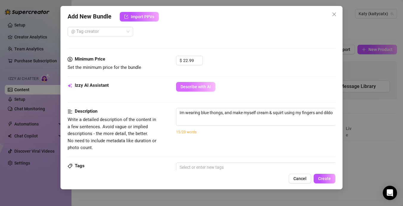
click at [210, 87] on span "Describe with AI" at bounding box center [196, 86] width 30 height 5
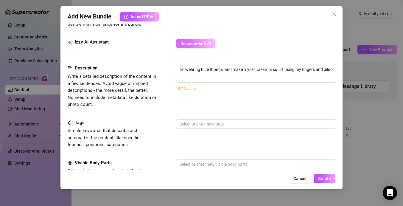
scroll to position [164, 0]
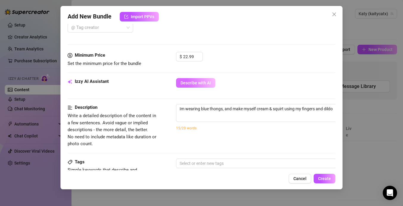
click at [201, 83] on span "Describe with AI" at bounding box center [196, 82] width 30 height 5
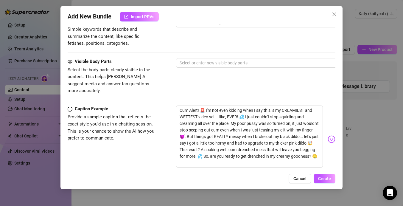
scroll to position [306, 0]
click at [266, 63] on div at bounding box center [277, 62] width 200 height 8
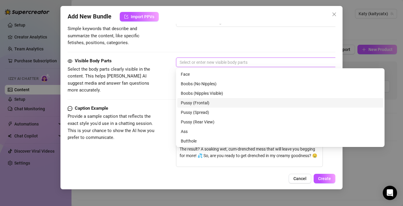
click at [213, 105] on div "Pussy (Frontal)" at bounding box center [280, 103] width 199 height 7
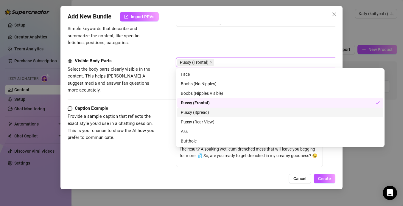
click at [213, 112] on div "Pussy (Spread)" at bounding box center [280, 112] width 199 height 7
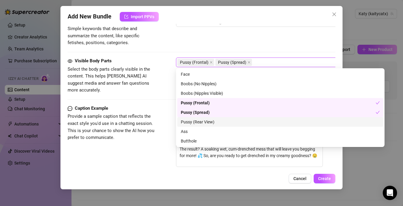
click at [213, 120] on div "Pussy (Rear View)" at bounding box center [280, 122] width 199 height 7
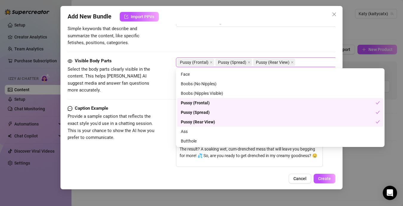
click at [213, 120] on div "Pussy (Rear View)" at bounding box center [278, 122] width 195 height 7
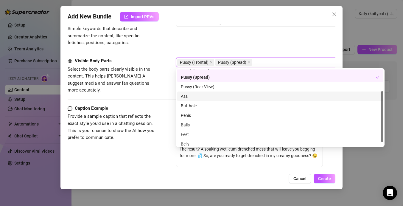
scroll to position [38, 0]
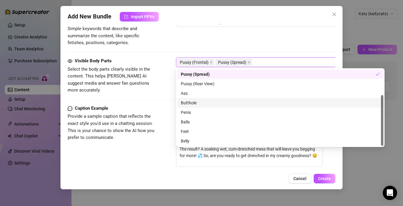
click at [222, 103] on div "Butthole" at bounding box center [280, 103] width 199 height 7
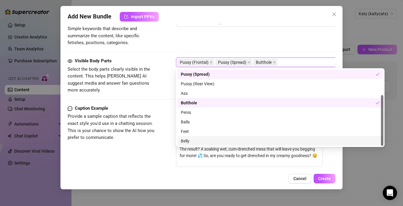
click at [271, 182] on div "Cancel Create" at bounding box center [202, 179] width 268 height 10
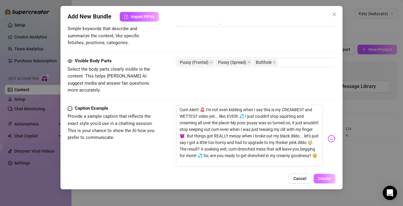
click at [326, 179] on span "Create" at bounding box center [324, 178] width 13 height 5
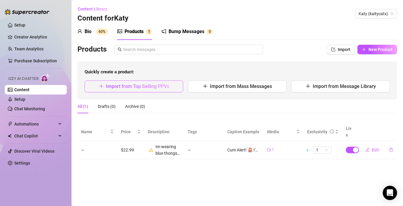
click at [150, 85] on span "Import from Top Selling PPVs" at bounding box center [137, 86] width 63 height 6
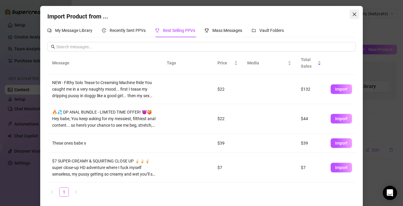
click at [356, 15] on icon "close" at bounding box center [355, 15] width 4 height 4
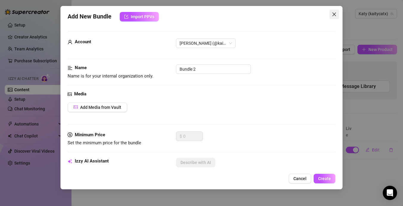
click at [336, 11] on button "Close" at bounding box center [335, 15] width 10 height 10
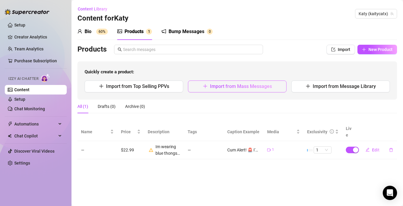
click at [241, 87] on span "Import from Mass Messages" at bounding box center [241, 86] width 62 height 6
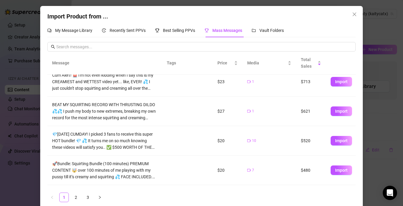
scroll to position [8, 0]
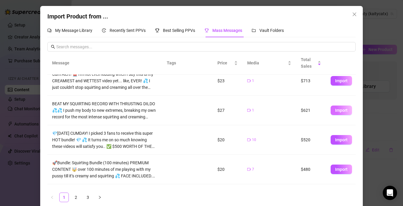
click at [340, 110] on span "Import" at bounding box center [341, 110] width 13 height 5
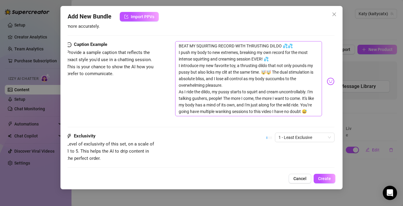
scroll to position [398, 1]
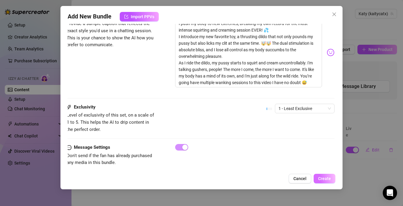
click at [327, 177] on span "Create" at bounding box center [324, 178] width 13 height 5
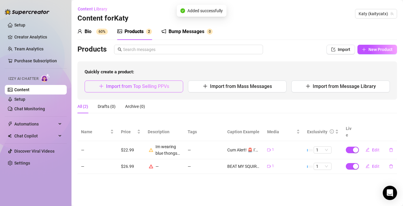
click at [156, 85] on span "Import from Top Selling PPVs" at bounding box center [137, 86] width 63 height 6
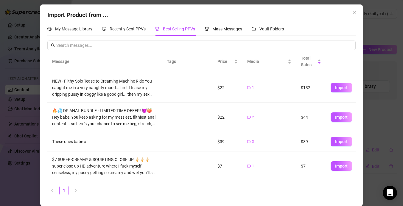
scroll to position [0, 0]
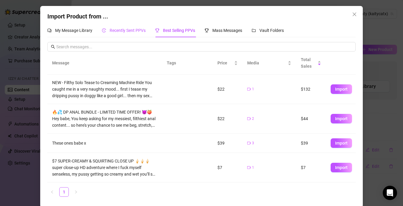
click at [145, 32] on span "Recently Sent PPVs" at bounding box center [128, 30] width 36 height 5
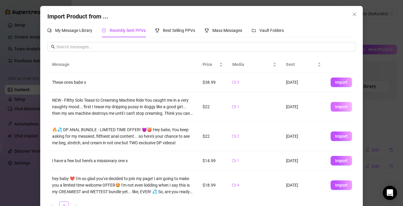
click at [346, 108] on span "Import" at bounding box center [341, 106] width 13 height 5
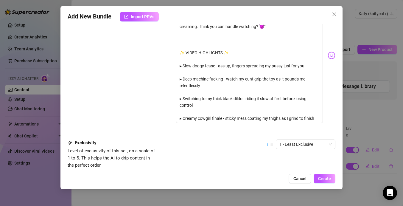
scroll to position [437, 0]
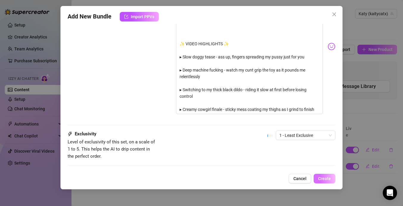
click at [330, 178] on span "Create" at bounding box center [324, 178] width 13 height 5
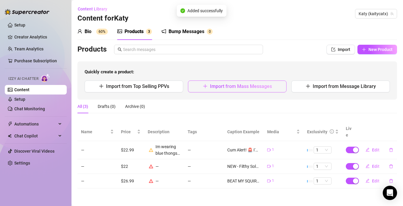
click at [208, 85] on button "Import from Mass Messages" at bounding box center [237, 86] width 99 height 12
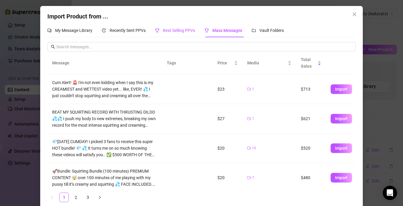
click at [189, 32] on span "Best Selling PPVs" at bounding box center [179, 30] width 32 height 5
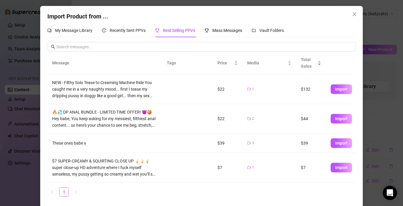
scroll to position [1, 0]
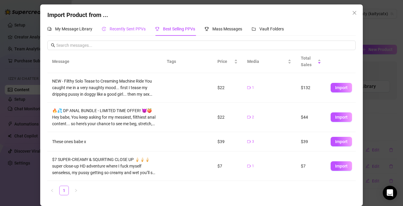
click at [122, 30] on span "Recently Sent PPVs" at bounding box center [128, 29] width 36 height 5
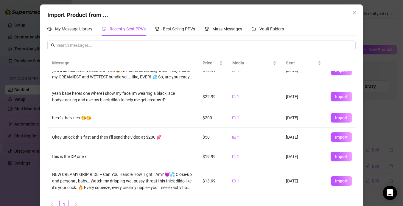
scroll to position [114, 0]
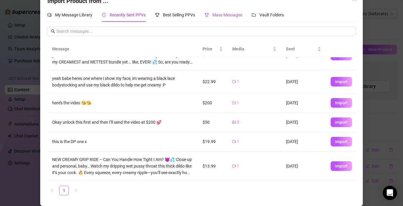
click at [230, 14] on span "Mass Messages" at bounding box center [227, 15] width 30 height 5
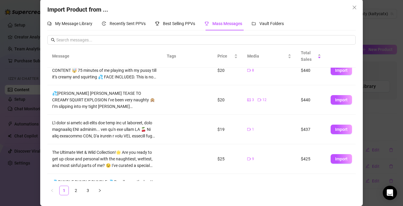
scroll to position [131, 0]
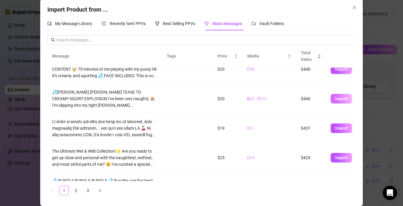
click at [344, 98] on span "Import" at bounding box center [341, 98] width 13 height 5
type textarea "💦[PERSON_NAME] [PERSON_NAME] TEASE TO CREAMY SQUIRT EXPLOSION I’ve been very na…"
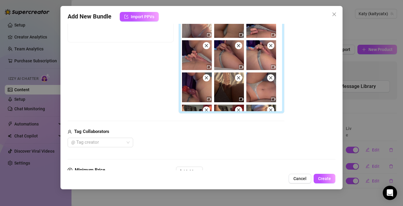
scroll to position [437, 0]
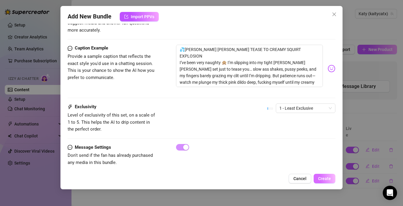
click at [325, 177] on span "Create" at bounding box center [324, 178] width 13 height 5
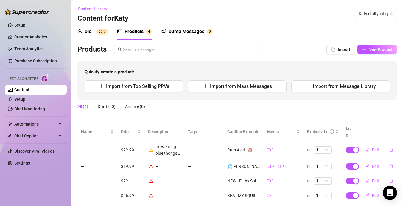
click at [187, 29] on div "Bump Messages" at bounding box center [187, 31] width 36 height 7
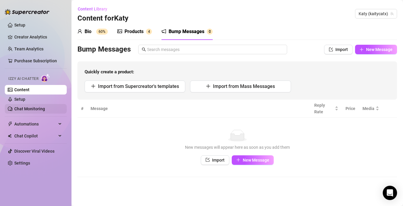
click at [45, 109] on link "Chat Monitoring" at bounding box center [29, 108] width 31 height 5
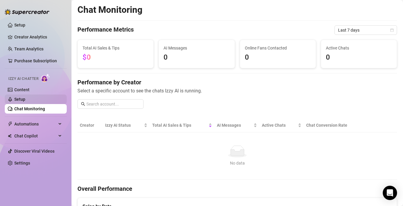
click at [25, 102] on link "Setup" at bounding box center [19, 99] width 11 height 5
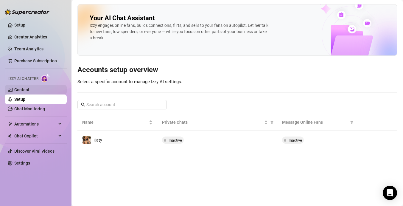
click at [30, 91] on link "Content" at bounding box center [21, 89] width 15 height 5
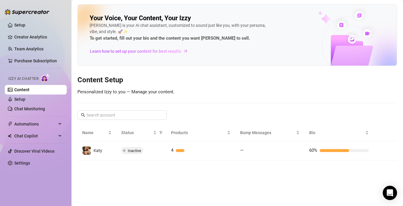
click at [37, 80] on span "Izzy AI Chatter" at bounding box center [23, 79] width 30 height 6
click at [25, 25] on link "Setup" at bounding box center [19, 25] width 11 height 5
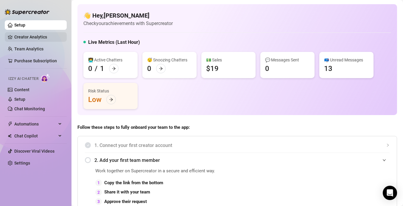
click at [46, 38] on link "Creator Analytics" at bounding box center [38, 37] width 48 height 10
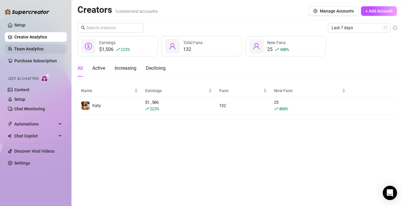
click at [43, 48] on link "Team Analytics" at bounding box center [28, 48] width 29 height 5
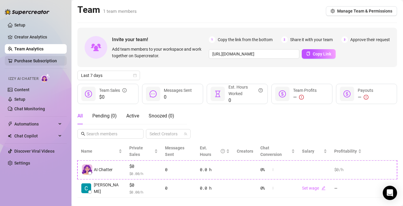
click at [42, 61] on link "Purchase Subscription" at bounding box center [35, 60] width 43 height 5
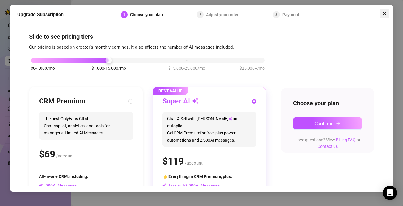
click at [384, 15] on icon "close" at bounding box center [384, 13] width 5 height 5
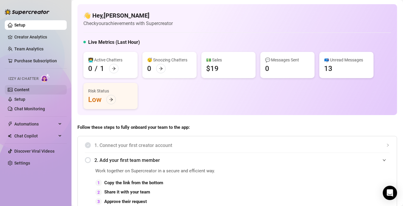
click at [30, 90] on link "Content" at bounding box center [21, 89] width 15 height 5
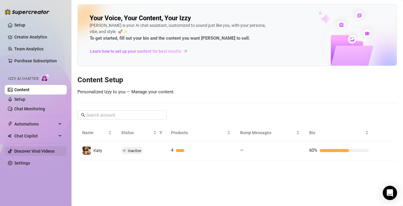
click at [39, 151] on link "Discover Viral Videos" at bounding box center [34, 151] width 40 height 5
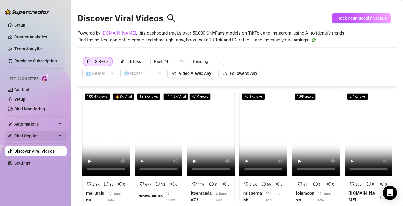
click at [44, 138] on span "Chat Copilot" at bounding box center [35, 136] width 42 height 10
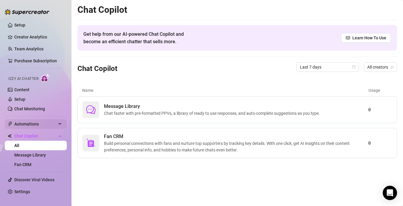
click at [57, 126] on div "Automations" at bounding box center [36, 124] width 62 height 10
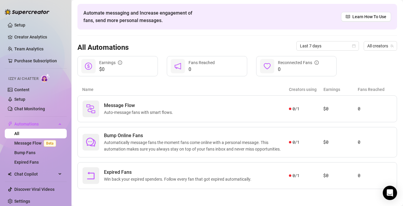
scroll to position [22, 0]
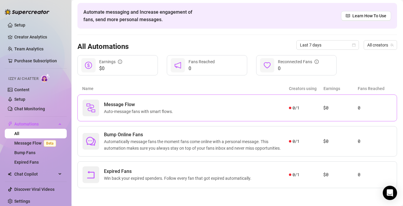
click at [122, 110] on span "Auto-message fans with smart flows." at bounding box center [140, 111] width 72 height 7
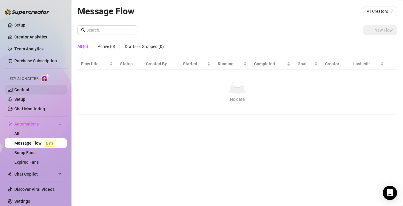
click at [30, 90] on link "Content" at bounding box center [21, 89] width 15 height 5
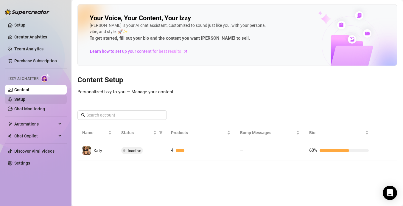
click at [25, 101] on link "Setup" at bounding box center [19, 99] width 11 height 5
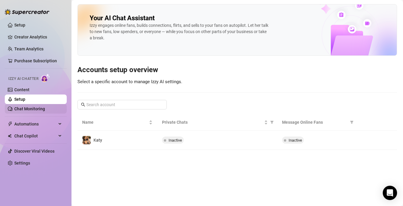
click at [38, 111] on link "Chat Monitoring" at bounding box center [29, 108] width 31 height 5
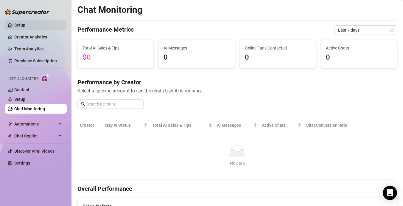
click at [25, 27] on link "Setup" at bounding box center [19, 25] width 11 height 5
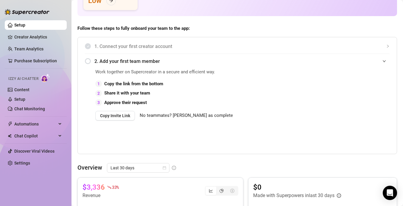
scroll to position [99, 0]
click at [130, 103] on strong "Approve their request" at bounding box center [125, 102] width 43 height 5
click at [136, 64] on span "2. Add your first team member" at bounding box center [241, 60] width 295 height 7
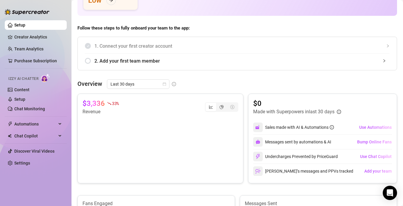
click at [136, 64] on span "2. Add your first team member" at bounding box center [241, 60] width 295 height 7
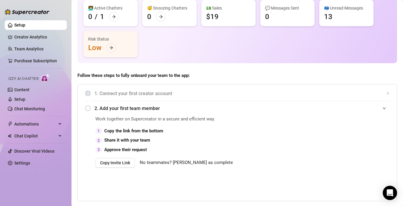
scroll to position [54, 0]
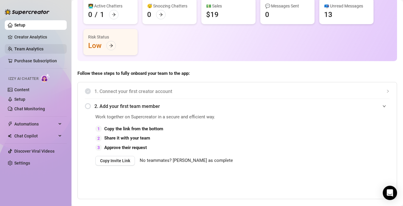
click at [36, 46] on link "Team Analytics" at bounding box center [28, 48] width 29 height 5
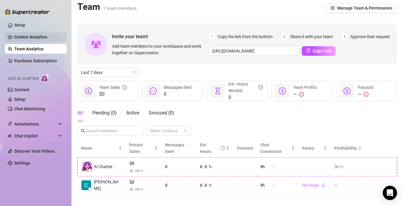
click at [46, 40] on link "Creator Analytics" at bounding box center [38, 37] width 48 height 10
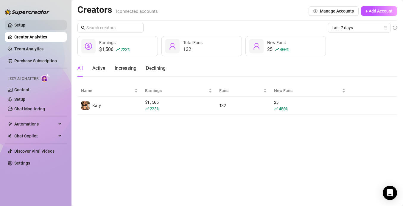
click at [25, 26] on link "Setup" at bounding box center [19, 25] width 11 height 5
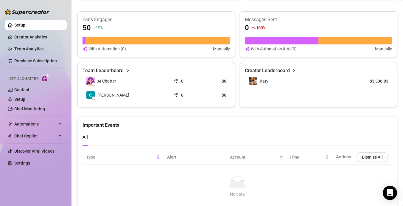
scroll to position [393, 0]
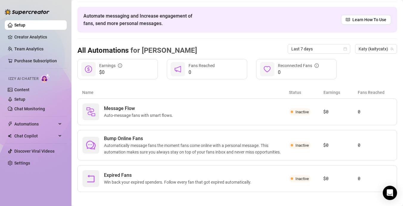
scroll to position [22, 0]
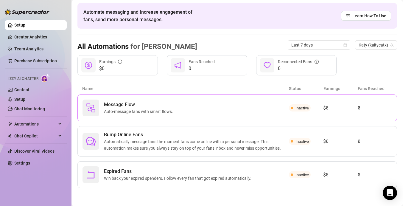
click at [278, 109] on div "Message Flow Auto-message fans with smart flows." at bounding box center [186, 108] width 207 height 17
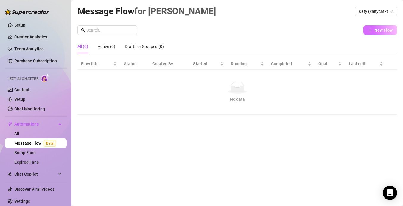
click at [375, 31] on span "New Flow" at bounding box center [384, 30] width 18 height 5
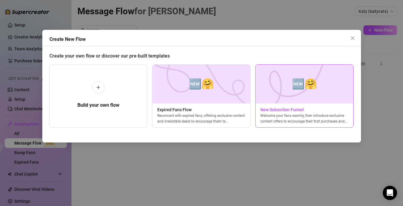
click at [288, 89] on img at bounding box center [304, 84] width 98 height 39
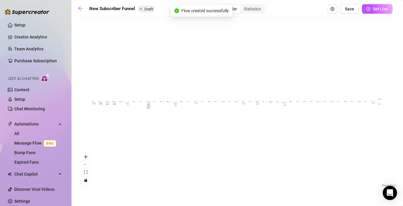
click at [148, 111] on div "If True If True If True If False If False If False If True If False Merge Merge…" at bounding box center [237, 103] width 320 height 169
click at [89, 160] on button "zoom in" at bounding box center [86, 157] width 8 height 8
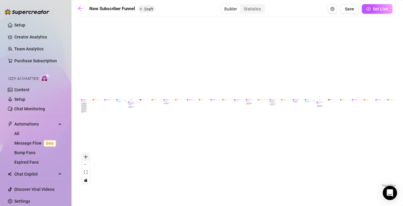
click at [89, 160] on button "zoom in" at bounding box center [86, 157] width 8 height 8
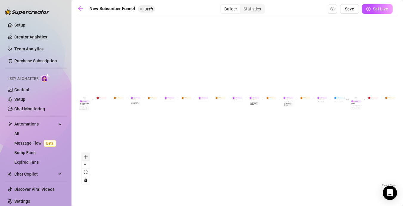
click at [89, 160] on button "zoom in" at bounding box center [86, 157] width 8 height 8
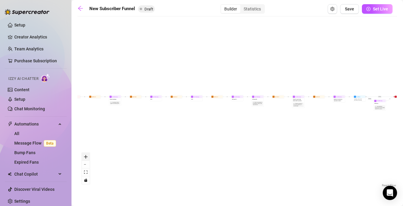
click at [89, 160] on button "zoom in" at bounding box center [86, 157] width 8 height 8
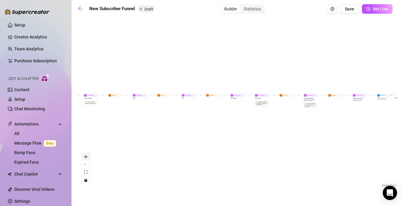
click at [89, 160] on button "zoom in" at bounding box center [86, 157] width 8 height 8
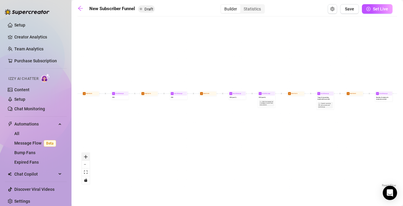
click at [89, 160] on button "zoom in" at bounding box center [86, 157] width 8 height 8
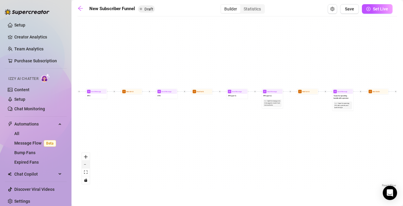
click at [89, 161] on div "React Flow controls" at bounding box center [86, 168] width 8 height 31
click at [89, 161] on button "zoom out" at bounding box center [86, 165] width 8 height 8
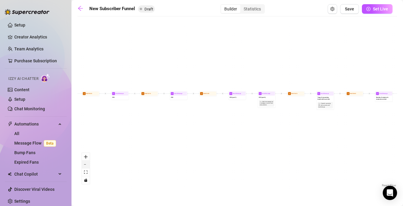
click at [89, 161] on button "zoom out" at bounding box center [86, 165] width 8 height 8
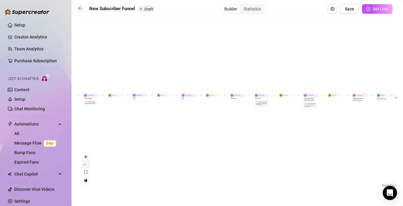
click at [89, 161] on button "zoom out" at bounding box center [86, 165] width 8 height 8
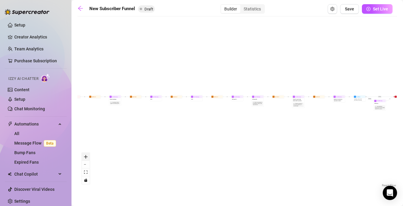
click at [86, 156] on icon "zoom in" at bounding box center [86, 157] width 4 height 4
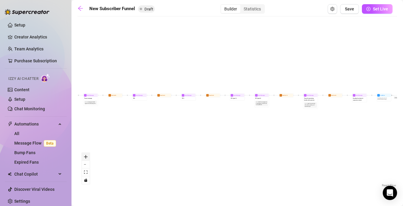
click at [86, 156] on icon "zoom in" at bounding box center [86, 157] width 4 height 4
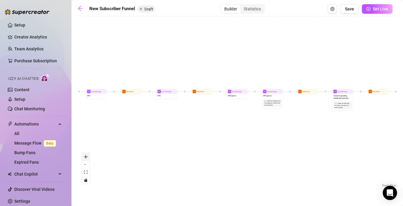
click at [86, 156] on icon "zoom in" at bounding box center [86, 157] width 4 height 4
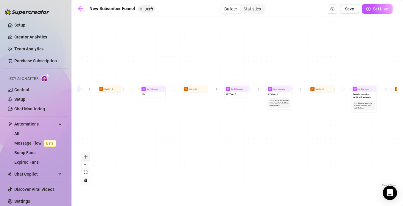
click at [86, 156] on icon "zoom in" at bounding box center [86, 157] width 4 height 4
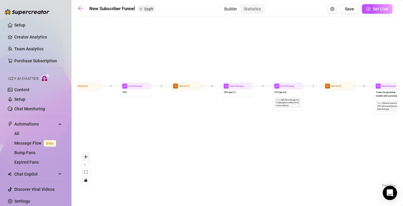
click at [86, 156] on icon "zoom in" at bounding box center [86, 157] width 4 height 4
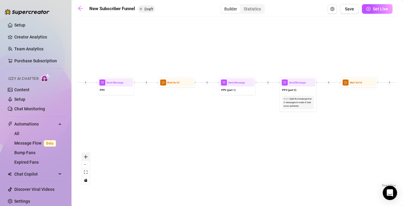
click at [86, 156] on icon "zoom in" at bounding box center [86, 157] width 4 height 4
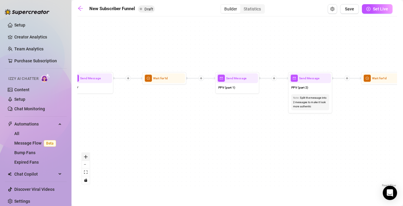
click at [86, 156] on icon "zoom in" at bounding box center [86, 157] width 4 height 4
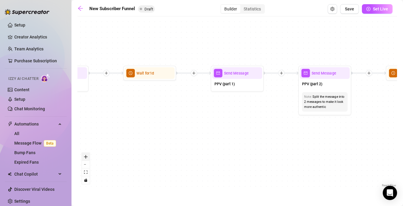
click at [86, 156] on icon "zoom in" at bounding box center [86, 157] width 4 height 4
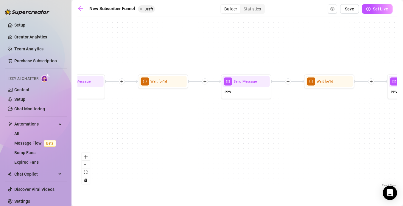
drag, startPoint x: 164, startPoint y: 148, endPoint x: 338, endPoint y: 148, distance: 173.4
click at [338, 148] on div "If True If True If True If False If False If False If True If False Merge Merge…" at bounding box center [237, 103] width 320 height 169
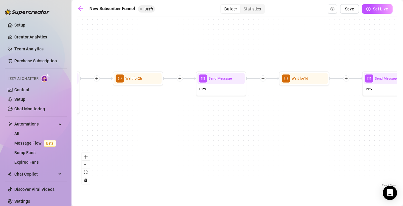
drag, startPoint x: 183, startPoint y: 129, endPoint x: 334, endPoint y: 126, distance: 151.1
click at [334, 126] on div "If True If True If True If False If False If False If True If False Merge Merge…" at bounding box center [237, 103] width 320 height 169
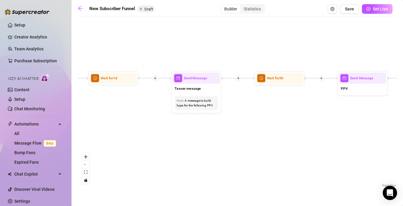
drag, startPoint x: 194, startPoint y: 129, endPoint x: 336, endPoint y: 130, distance: 142.4
click at [336, 130] on div "If True If True If True If False If False If False If True If False Merge Merge…" at bounding box center [237, 103] width 320 height 169
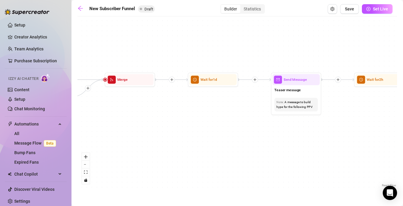
drag, startPoint x: 173, startPoint y: 134, endPoint x: 299, endPoint y: 135, distance: 126.6
click at [299, 135] on div "If True If True If True If False If False If False If True If False Merge Merge…" at bounding box center [237, 103] width 320 height 169
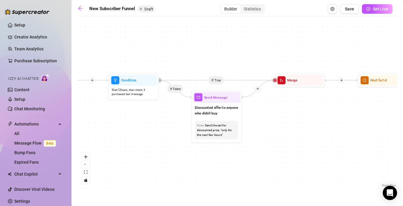
drag, startPoint x: 165, startPoint y: 139, endPoint x: 297, endPoint y: 139, distance: 132.3
click at [297, 139] on div "If True If True If True If False If False If False If True If False Merge Merge…" at bounding box center [237, 103] width 320 height 169
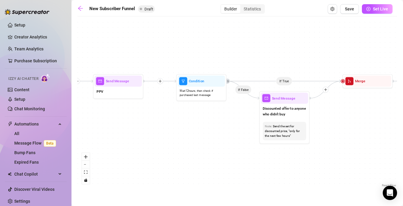
drag, startPoint x: 182, startPoint y: 160, endPoint x: 251, endPoint y: 160, distance: 69.1
click at [251, 160] on div "If True If True If True If False If False If False If True If False Merge Merge…" at bounding box center [237, 103] width 320 height 169
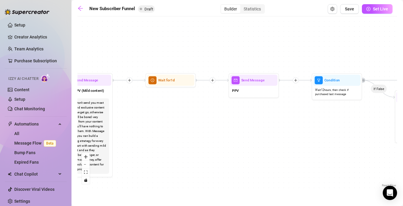
drag, startPoint x: 152, startPoint y: 148, endPoint x: 298, endPoint y: 149, distance: 145.7
click at [298, 149] on div "If True If True If True If False If False If False If True If False Merge Merge…" at bounding box center [237, 103] width 320 height 169
